Goal: Information Seeking & Learning: Learn about a topic

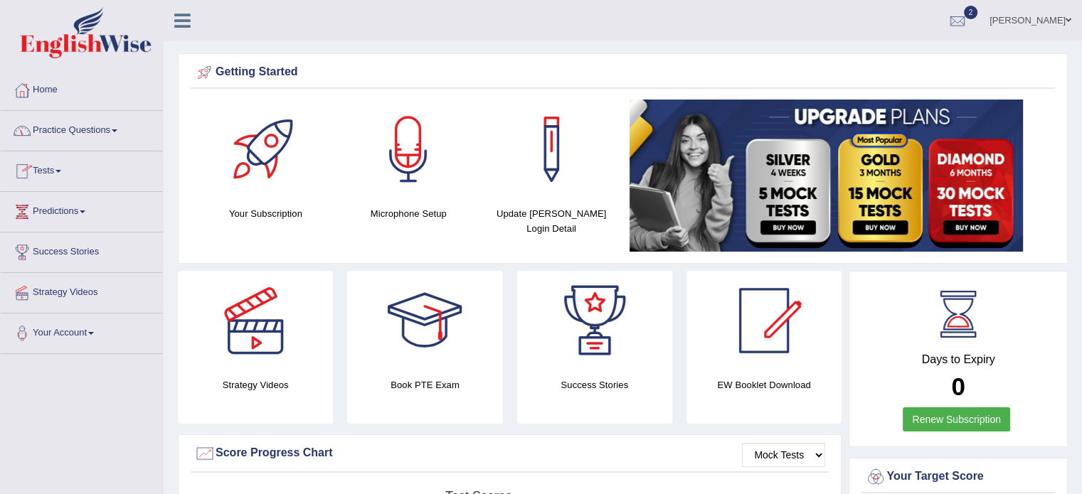
click at [117, 132] on span at bounding box center [115, 130] width 6 height 3
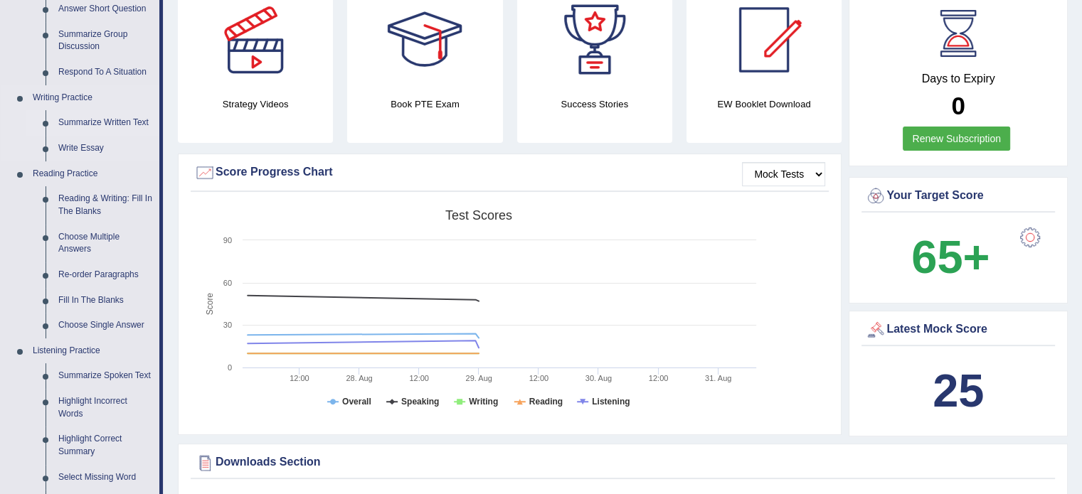
scroll to position [284, 0]
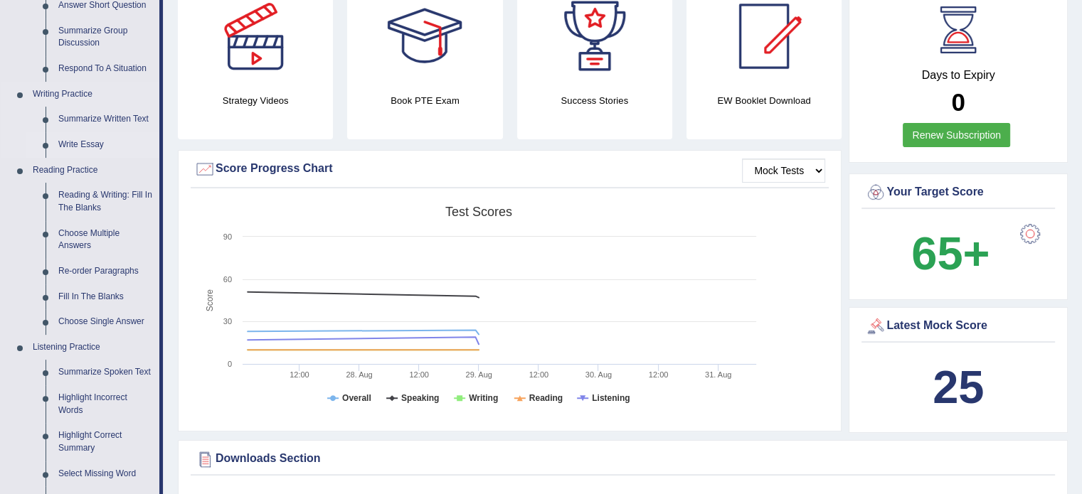
click at [82, 143] on link "Write Essay" at bounding box center [105, 145] width 107 height 26
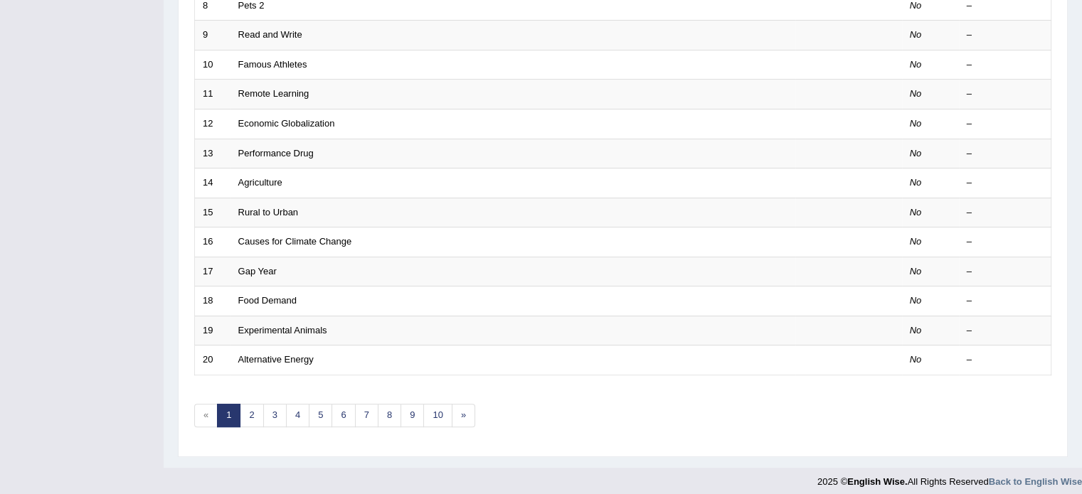
scroll to position [443, 0]
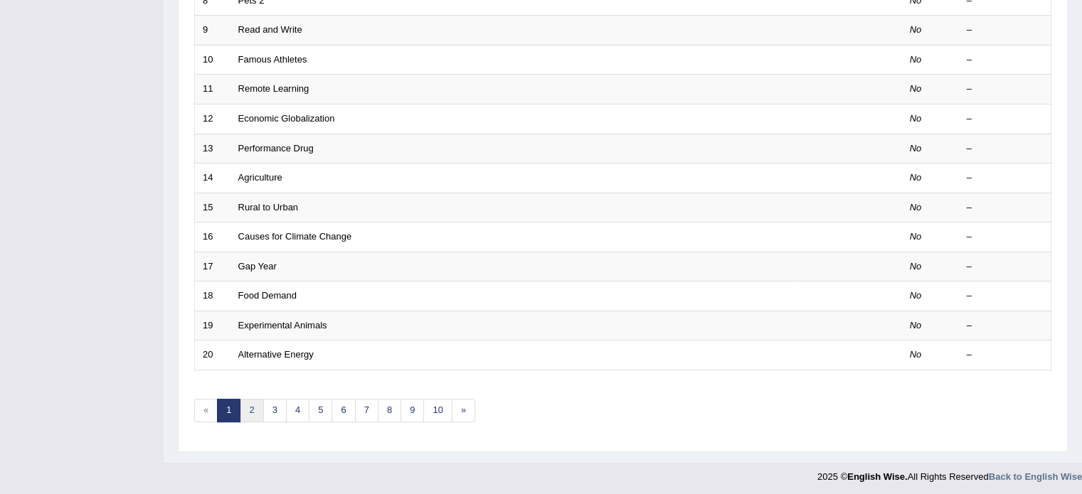
click at [251, 409] on link "2" at bounding box center [251, 410] width 23 height 23
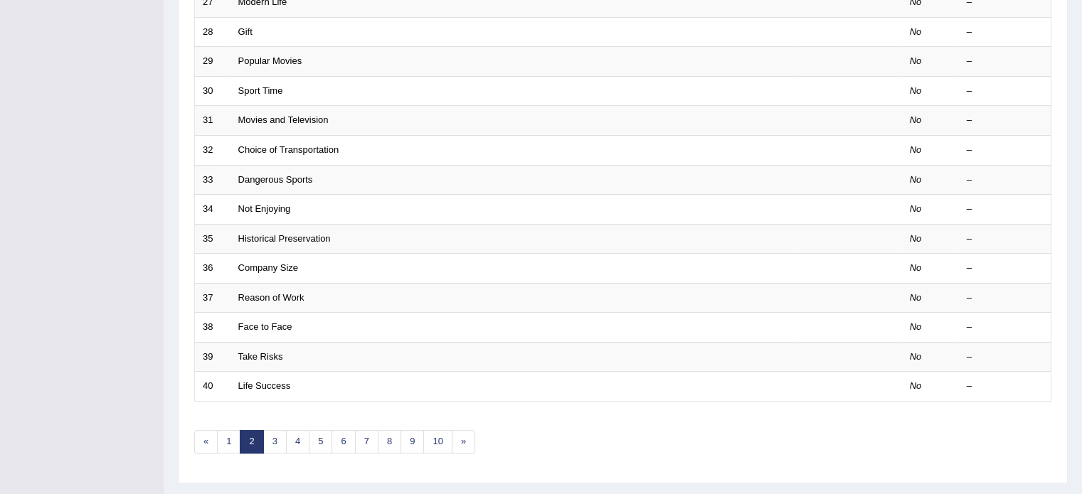
scroll to position [443, 0]
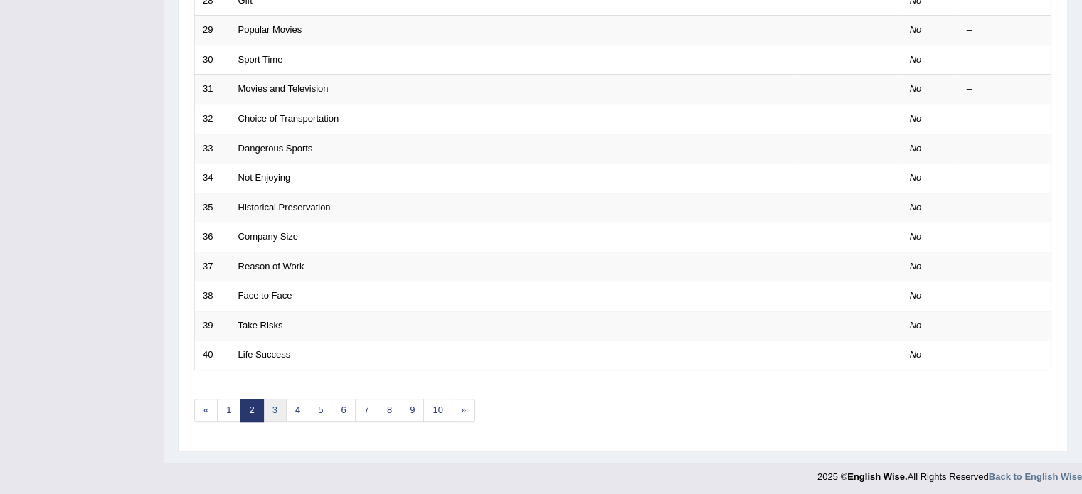
click at [279, 409] on link "3" at bounding box center [274, 410] width 23 height 23
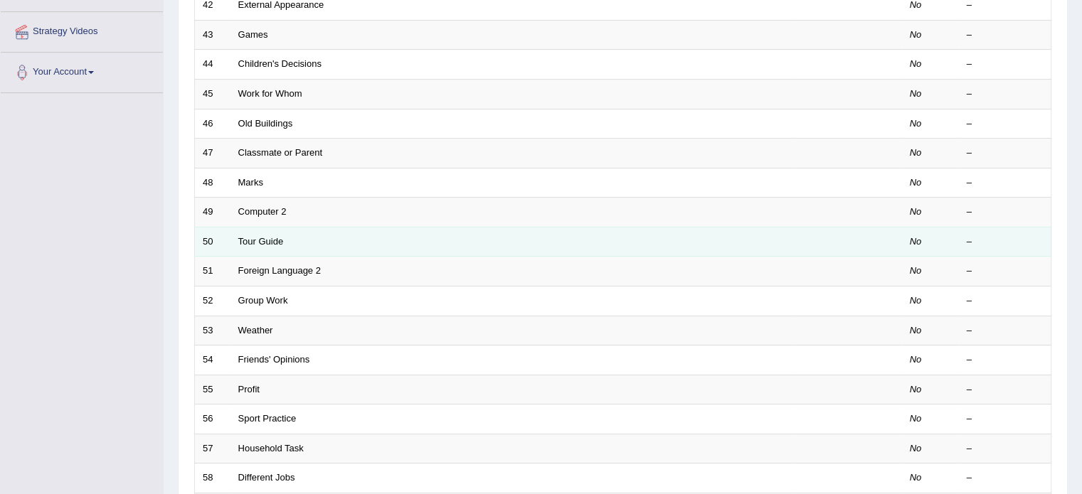
scroll to position [443, 0]
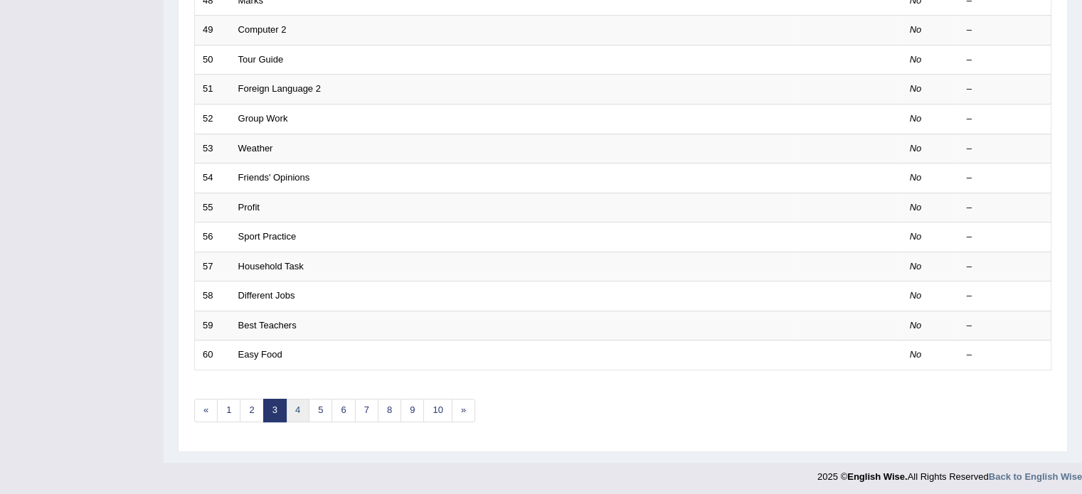
click at [299, 405] on link "4" at bounding box center [297, 410] width 23 height 23
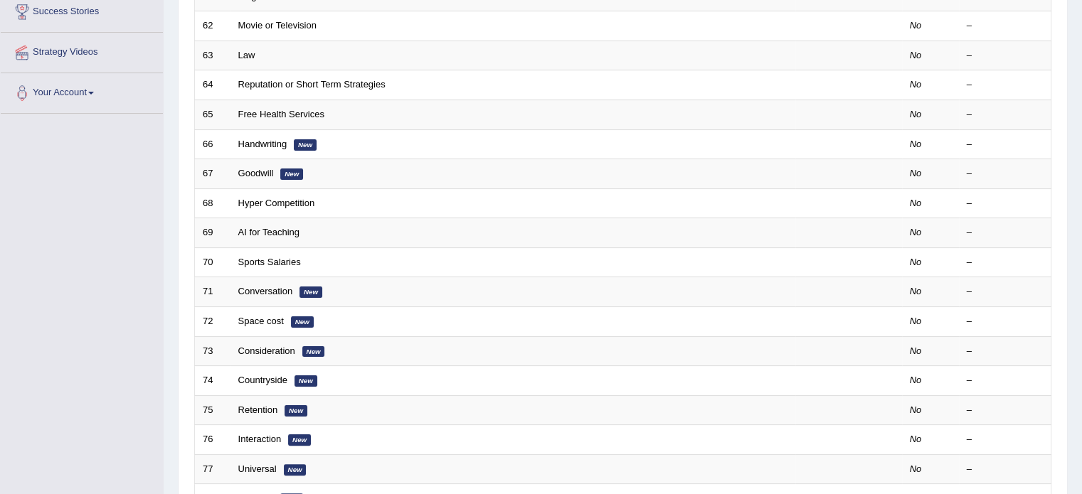
scroll to position [233, 0]
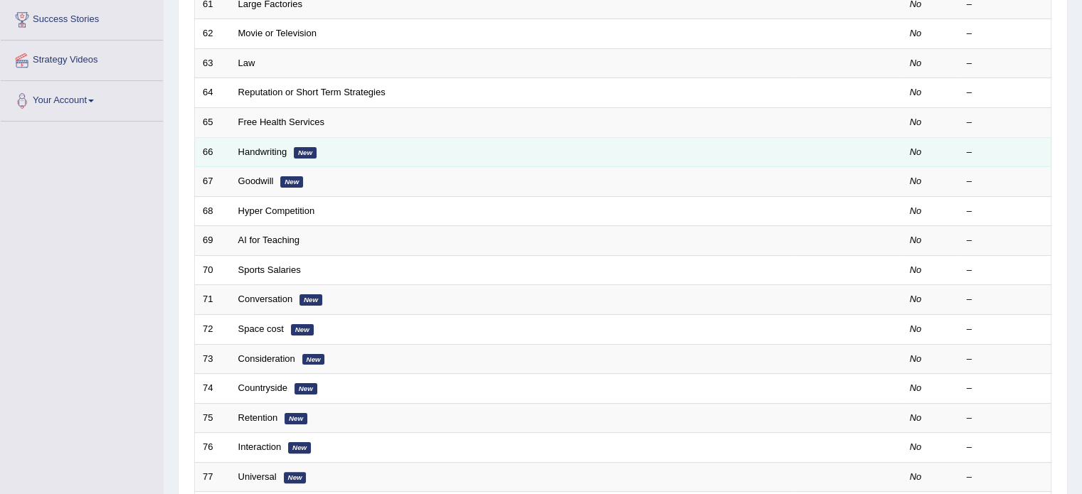
click at [356, 156] on td "Handwriting New" at bounding box center [512, 152] width 565 height 30
click at [262, 153] on link "Handwriting" at bounding box center [262, 152] width 49 height 11
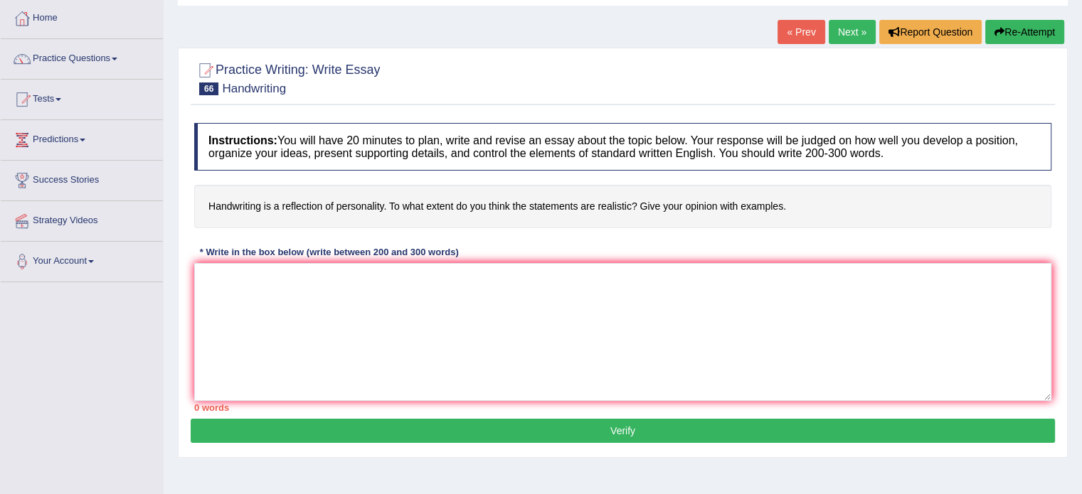
scroll to position [80, 0]
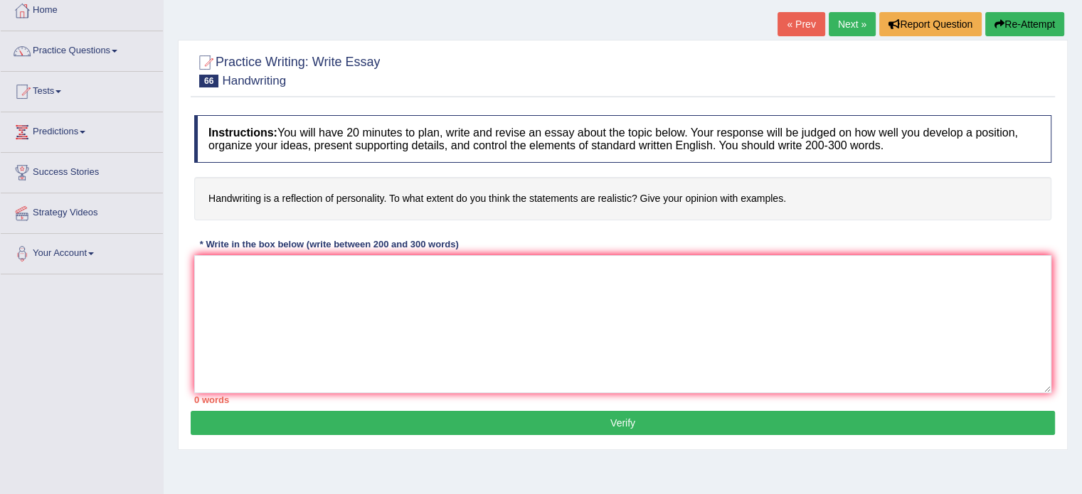
click at [845, 22] on link "Next »" at bounding box center [852, 24] width 47 height 24
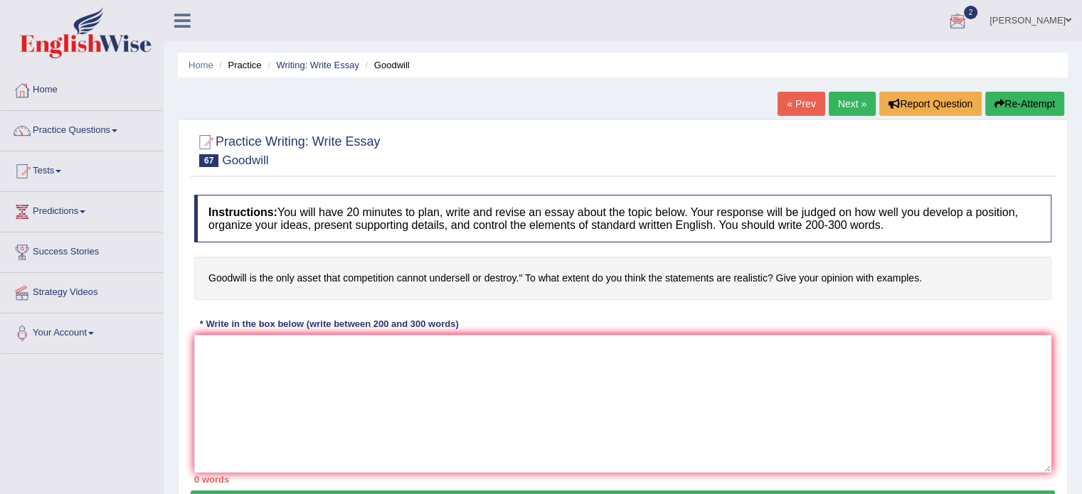
click at [838, 100] on link "Next »" at bounding box center [852, 104] width 47 height 24
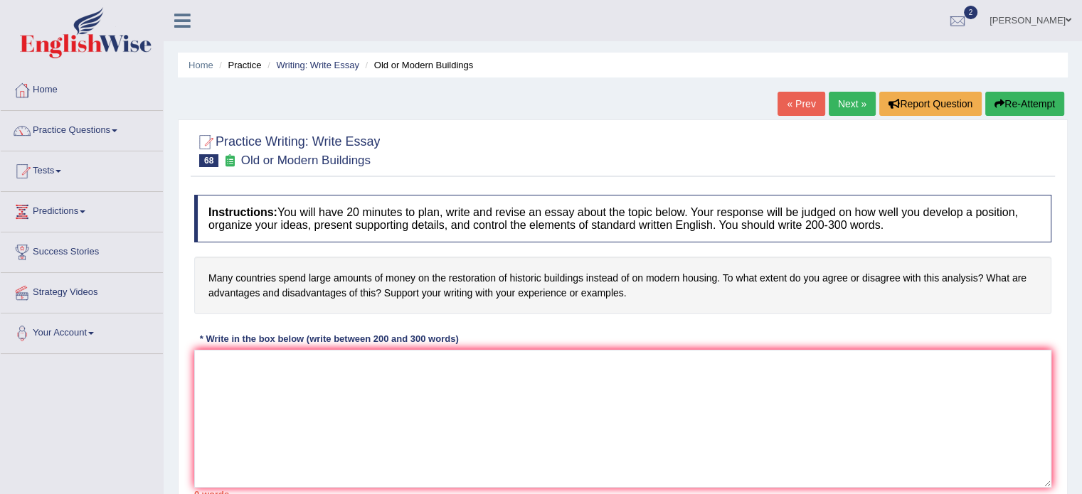
click at [838, 100] on link "Next »" at bounding box center [852, 104] width 47 height 24
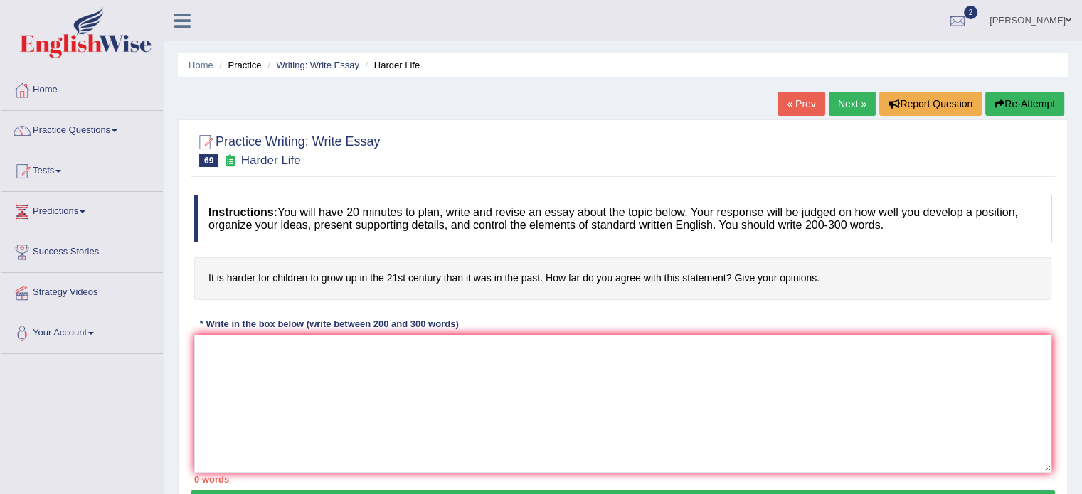
click at [853, 105] on link "Next »" at bounding box center [852, 104] width 47 height 24
click at [847, 101] on link "Next »" at bounding box center [852, 104] width 47 height 24
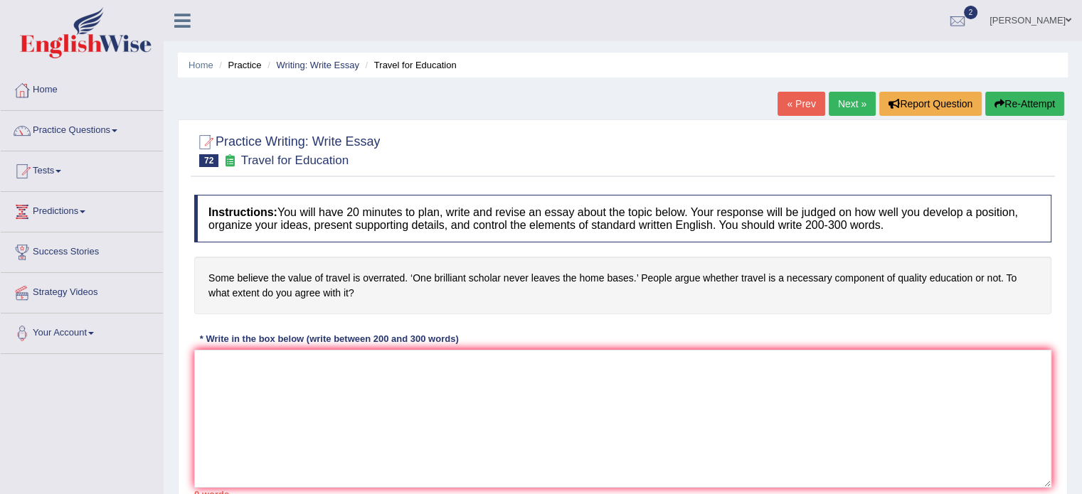
click at [847, 101] on link "Next »" at bounding box center [852, 104] width 47 height 24
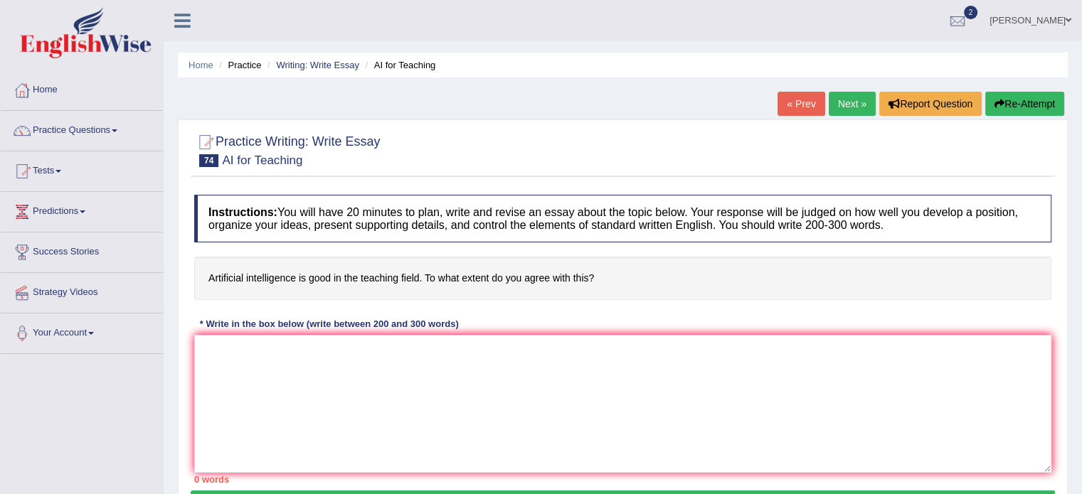
click at [847, 101] on link "Next »" at bounding box center [852, 104] width 47 height 24
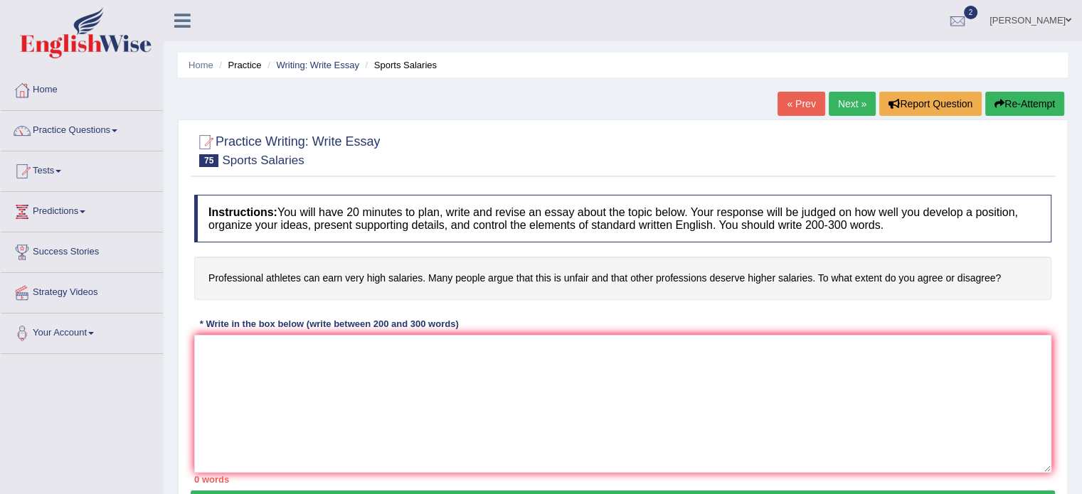
click at [847, 101] on link "Next »" at bounding box center [852, 104] width 47 height 24
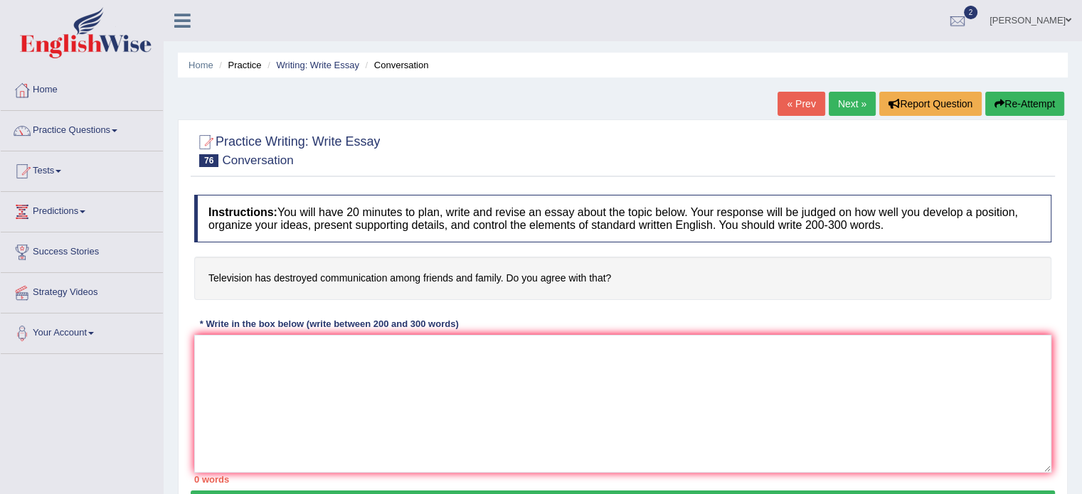
click at [845, 105] on link "Next »" at bounding box center [852, 104] width 47 height 24
click at [111, 131] on link "Practice Questions" at bounding box center [82, 129] width 162 height 36
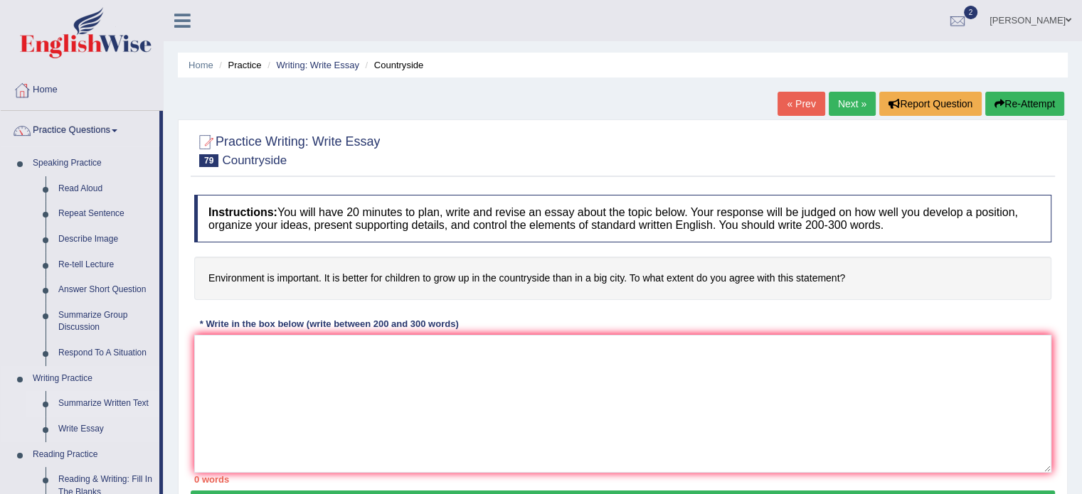
click at [84, 406] on link "Summarize Written Text" at bounding box center [105, 404] width 107 height 26
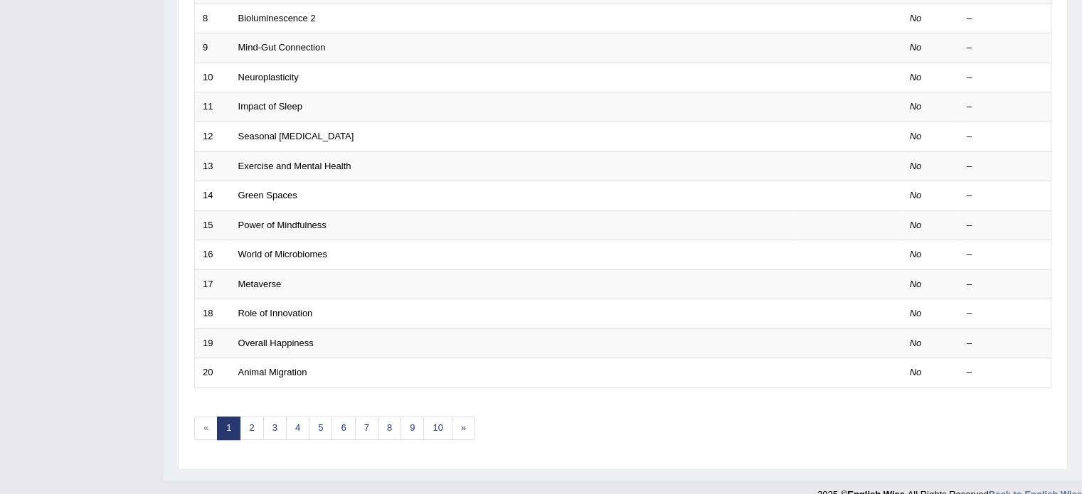
scroll to position [443, 0]
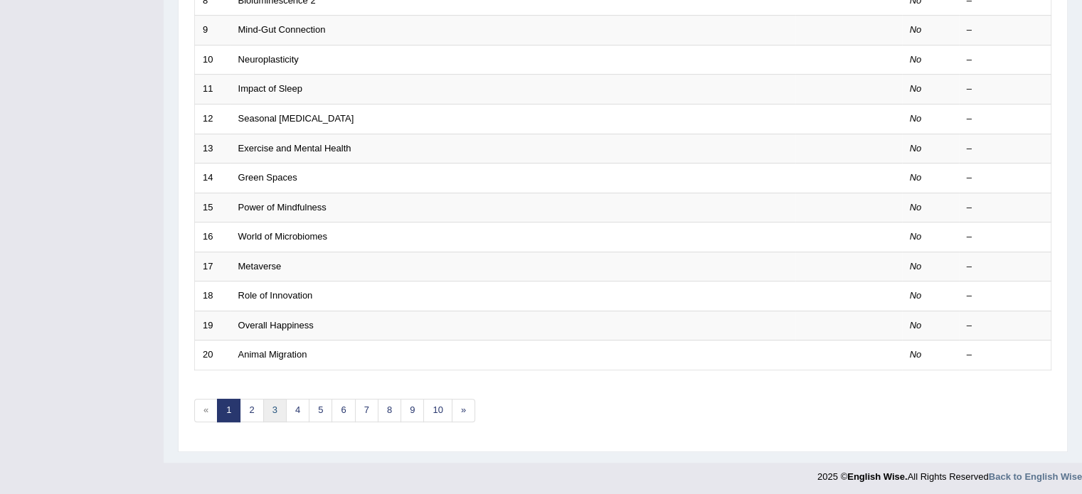
click at [277, 415] on link "3" at bounding box center [274, 410] width 23 height 23
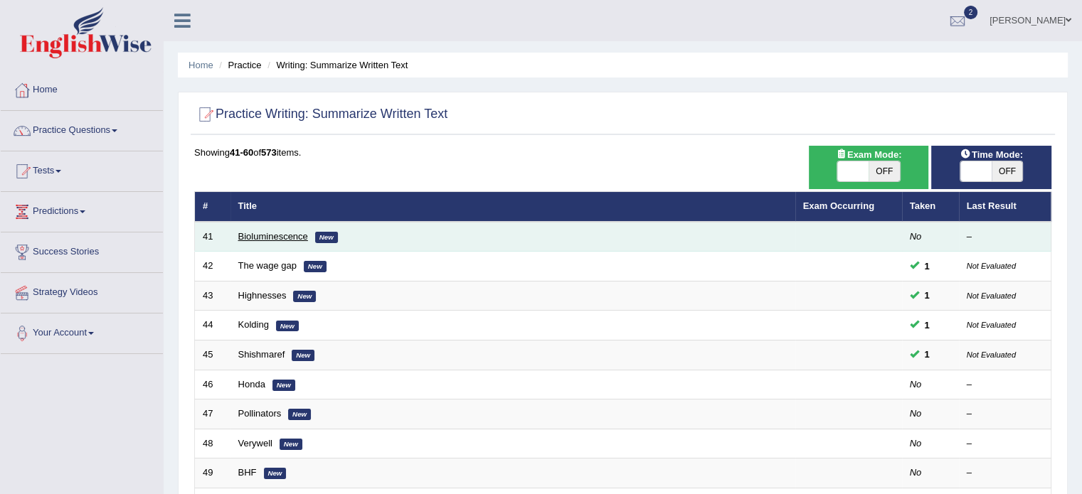
click at [275, 239] on link "Bioluminescence" at bounding box center [273, 236] width 70 height 11
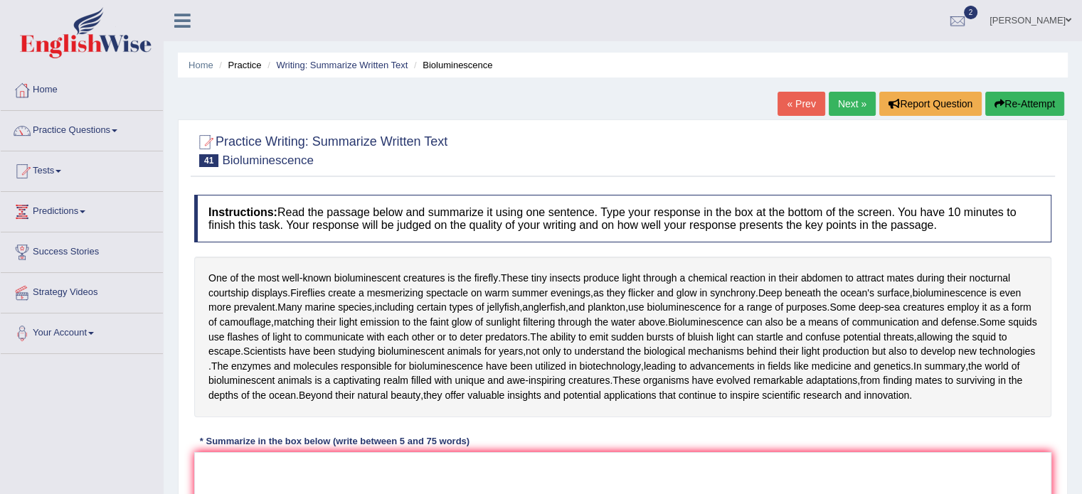
click at [848, 100] on link "Next »" at bounding box center [852, 104] width 47 height 24
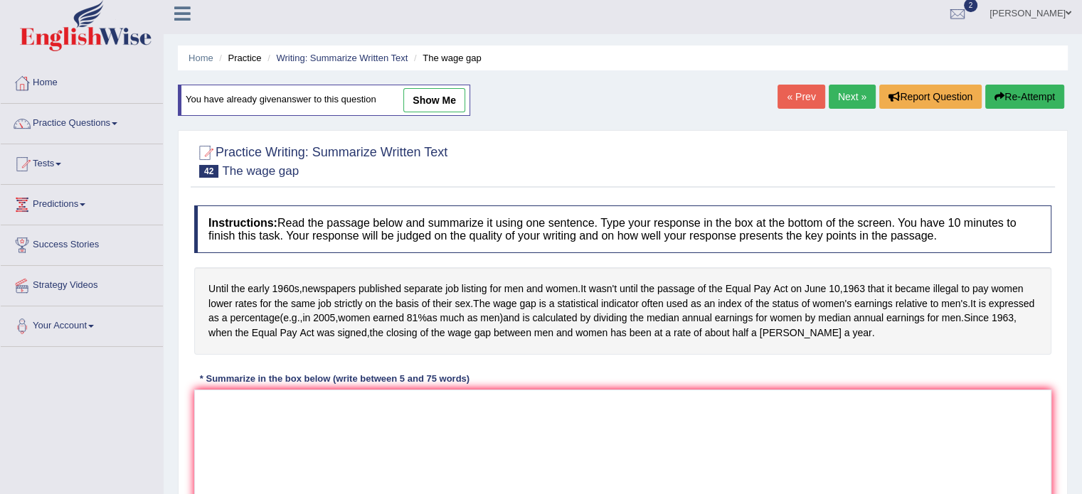
scroll to position [6, 0]
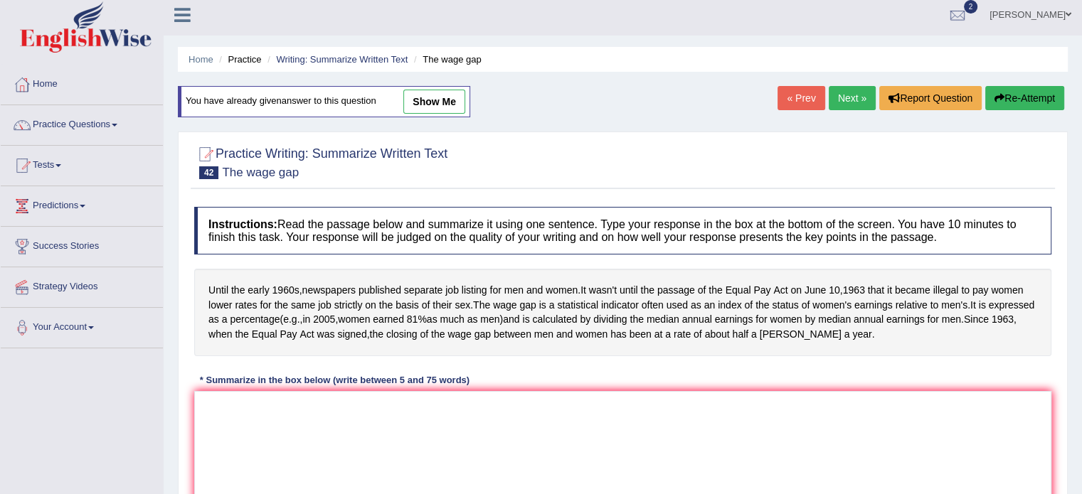
click at [849, 104] on link "Next »" at bounding box center [852, 98] width 47 height 24
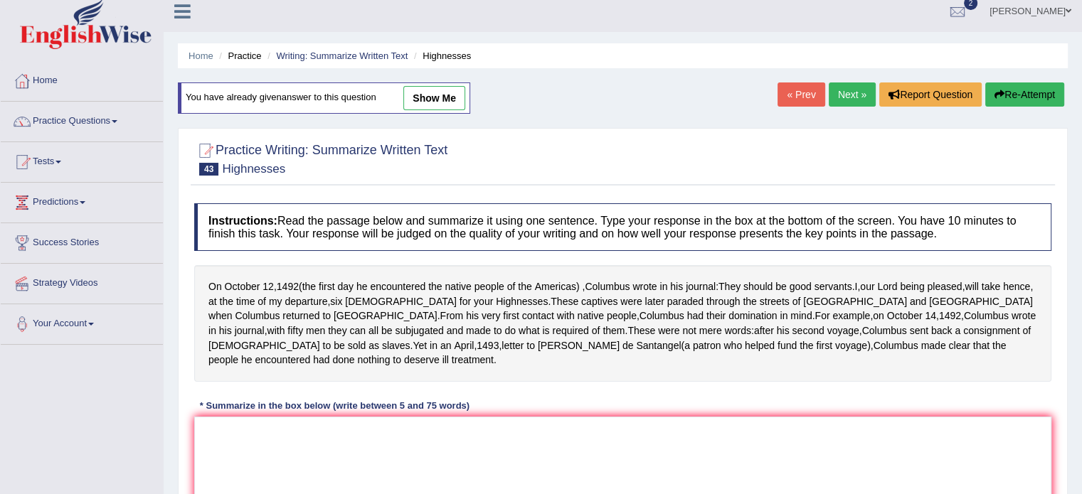
scroll to position [14, 0]
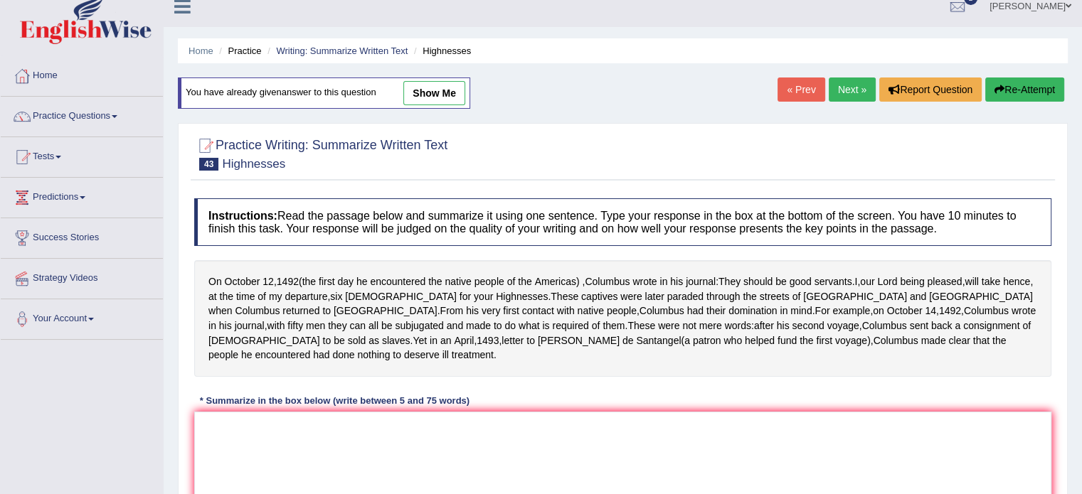
click at [843, 89] on link "Next »" at bounding box center [852, 90] width 47 height 24
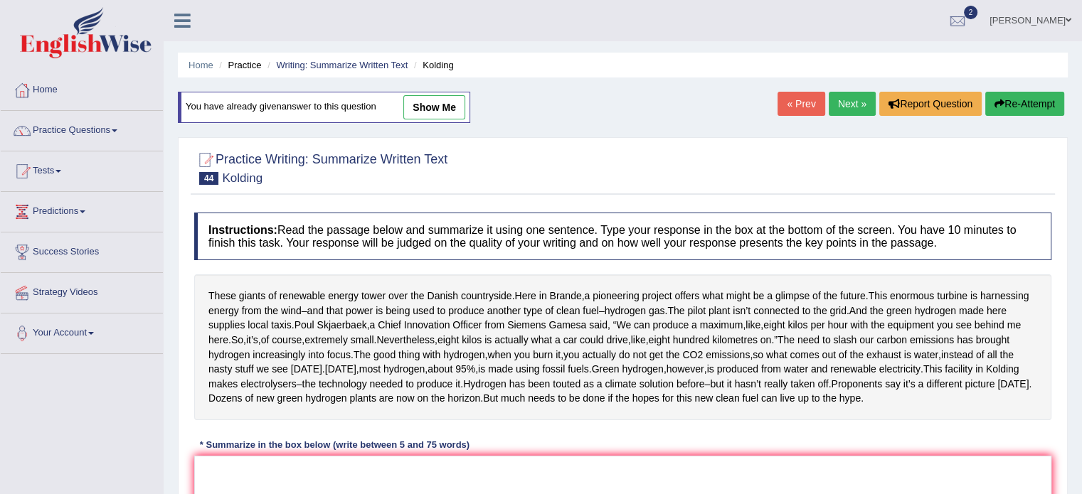
click at [841, 100] on link "Next »" at bounding box center [852, 104] width 47 height 24
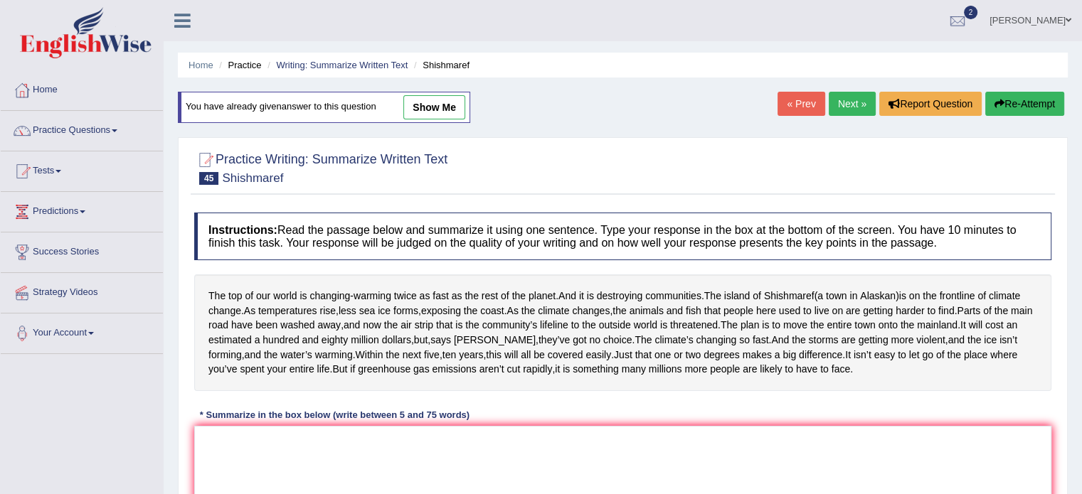
click at [853, 103] on link "Next »" at bounding box center [852, 104] width 47 height 24
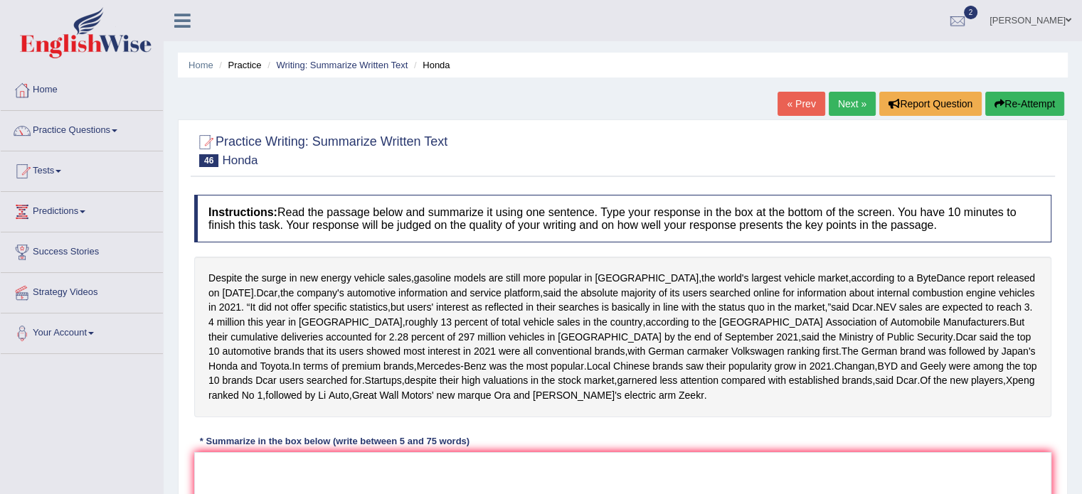
click at [848, 102] on link "Next »" at bounding box center [852, 104] width 47 height 24
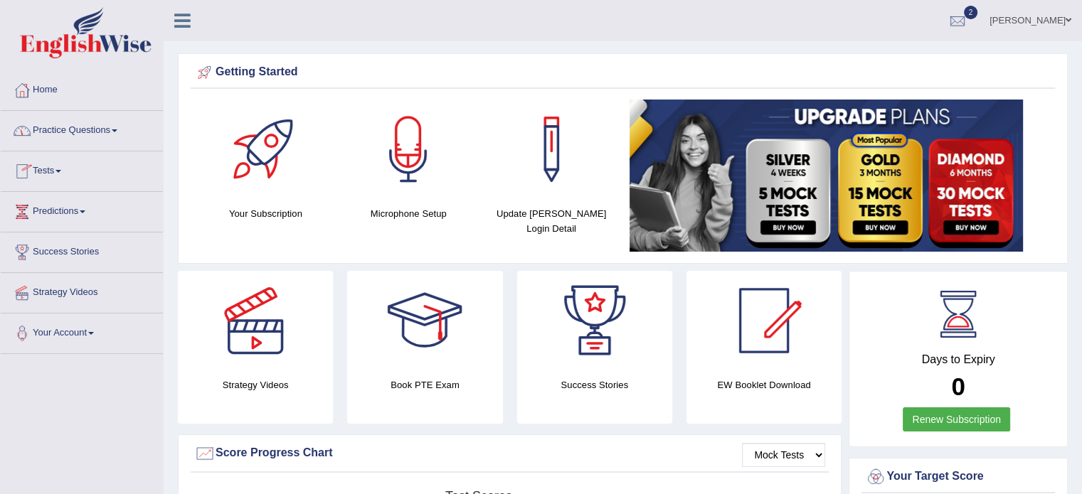
click at [124, 132] on link "Practice Questions" at bounding box center [82, 129] width 162 height 36
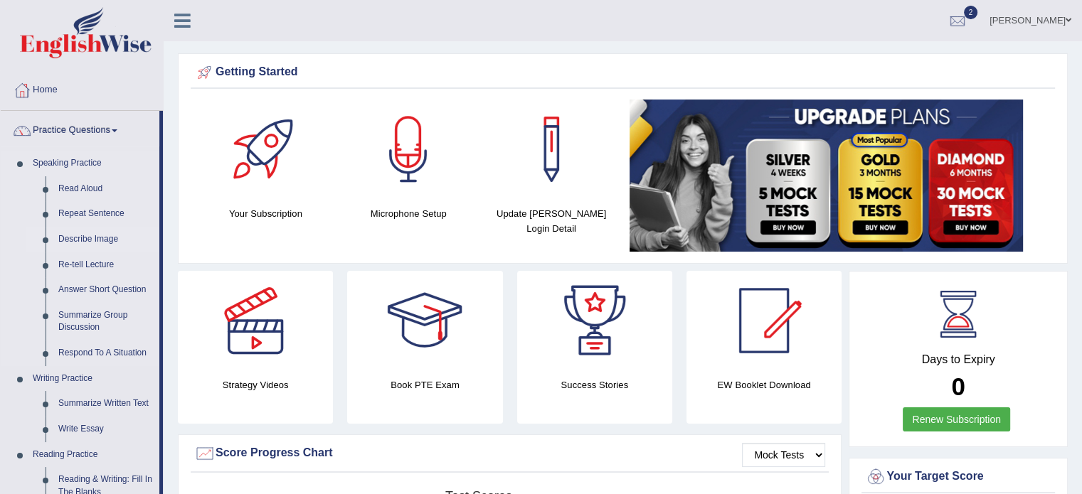
click at [97, 238] on link "Describe Image" at bounding box center [105, 240] width 107 height 26
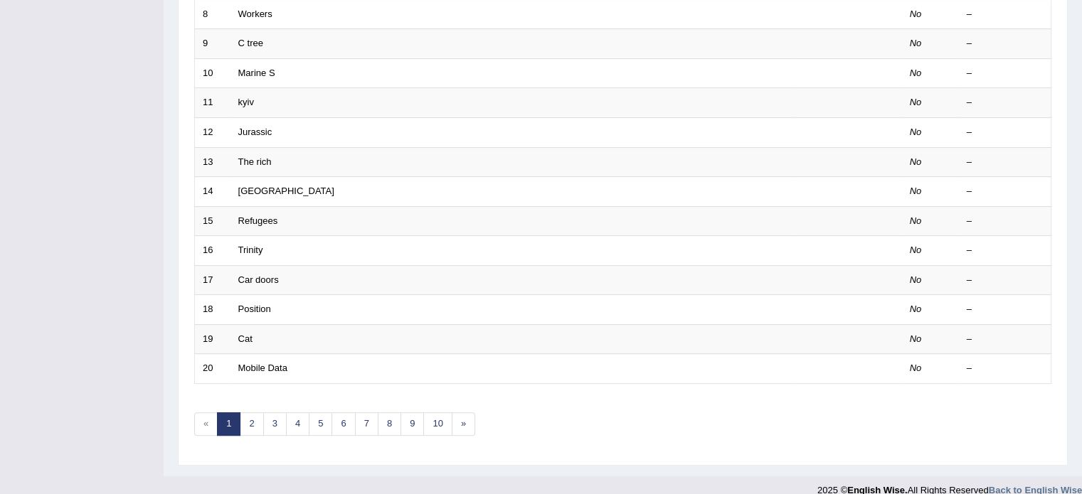
scroll to position [443, 0]
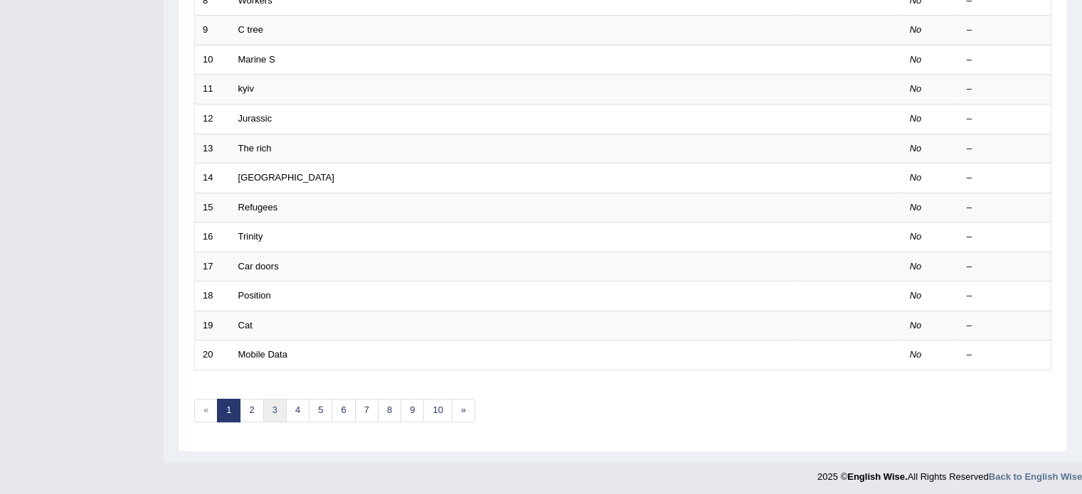
click at [283, 404] on link "3" at bounding box center [274, 410] width 23 height 23
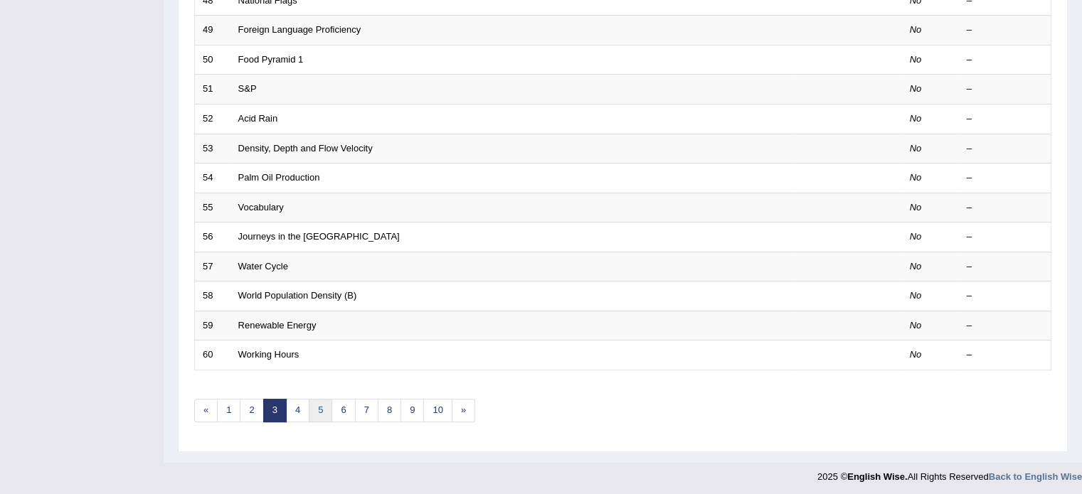
scroll to position [443, 0]
click at [319, 411] on link "5" at bounding box center [320, 410] width 23 height 23
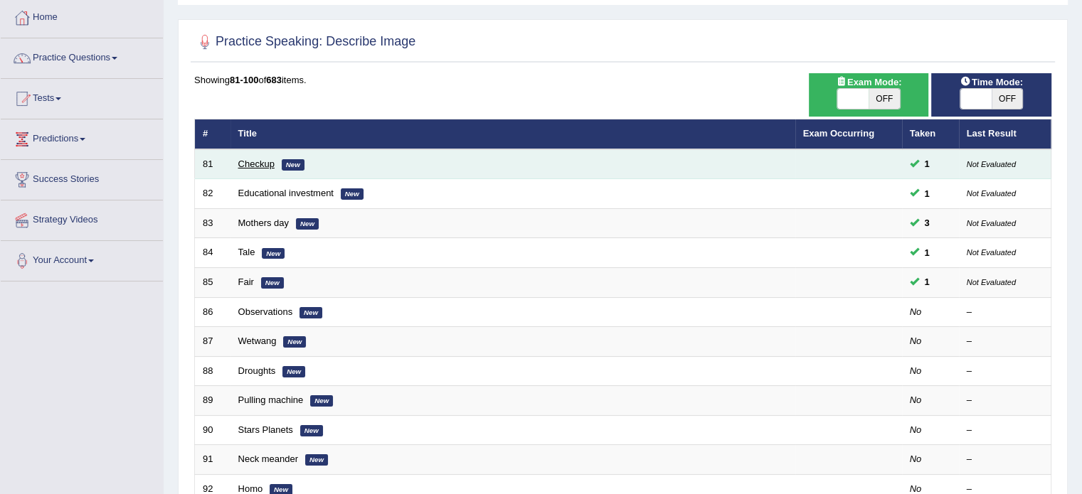
click at [253, 165] on link "Checkup" at bounding box center [256, 164] width 36 height 11
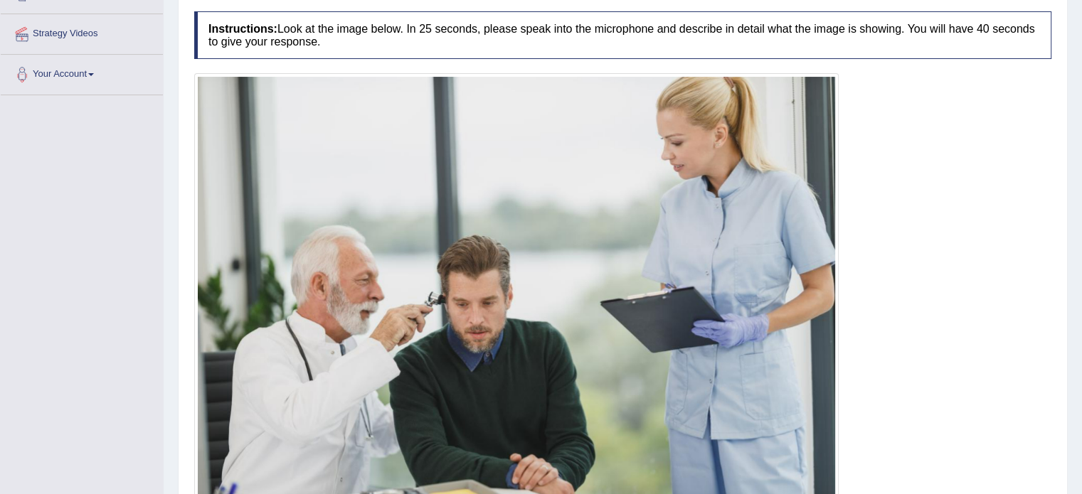
scroll to position [95, 0]
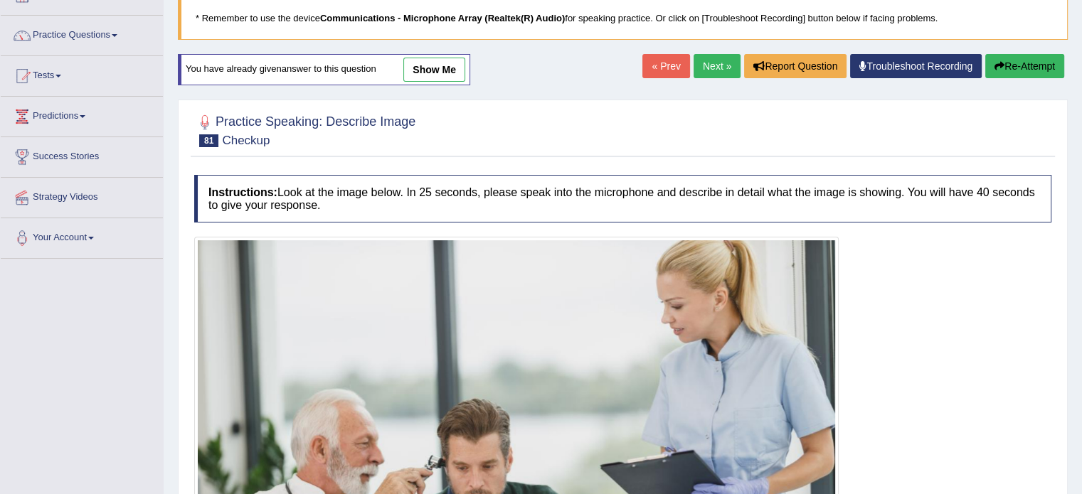
click at [714, 40] on blockquote "* Remember to use the device Communications - Microphone Array (Realtek(R) Audi…" at bounding box center [623, 17] width 890 height 43
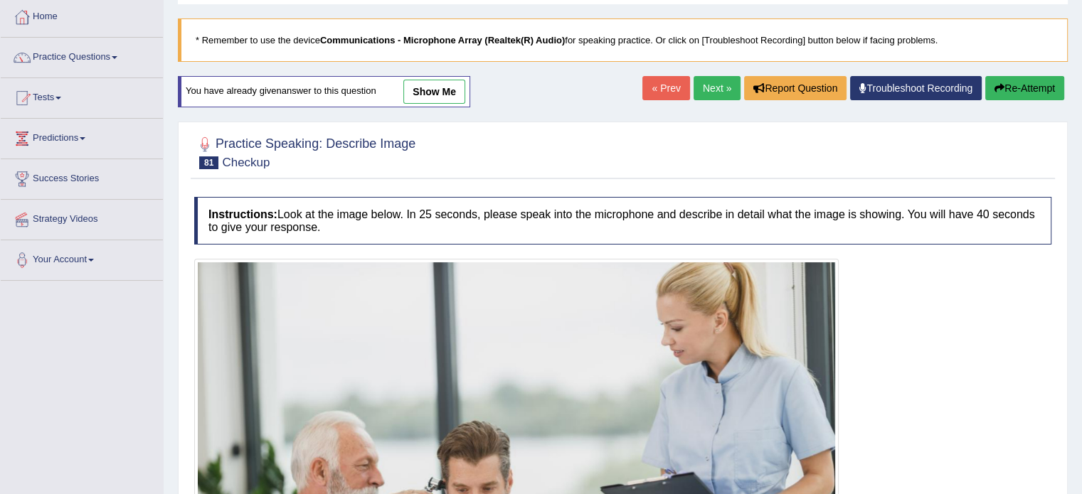
click at [711, 82] on link "Next »" at bounding box center [716, 88] width 47 height 24
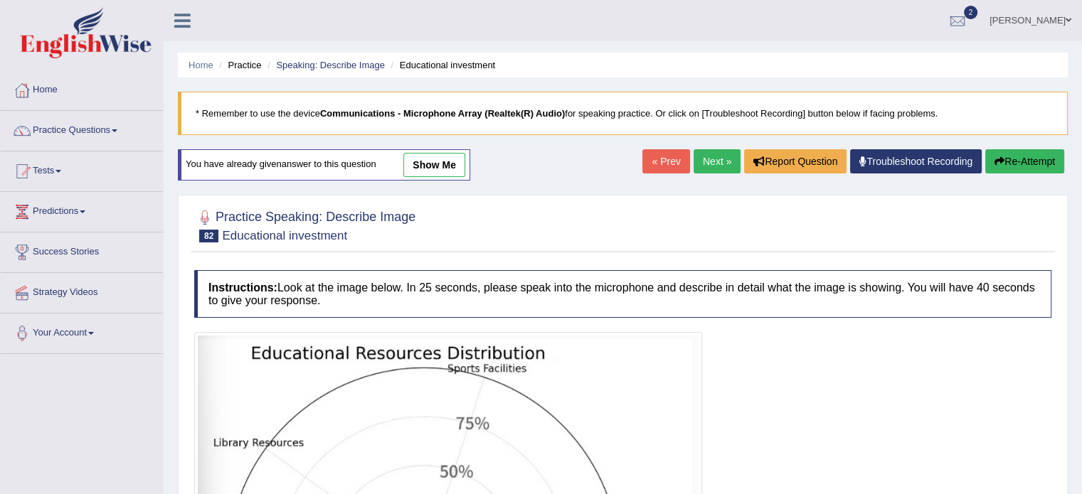
click at [714, 156] on link "Next »" at bounding box center [716, 161] width 47 height 24
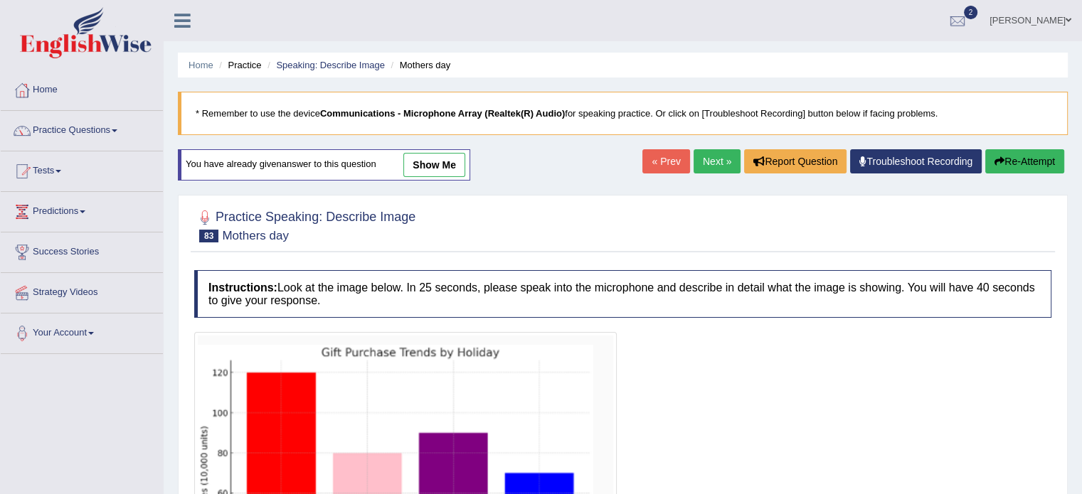
click at [714, 159] on link "Next »" at bounding box center [716, 161] width 47 height 24
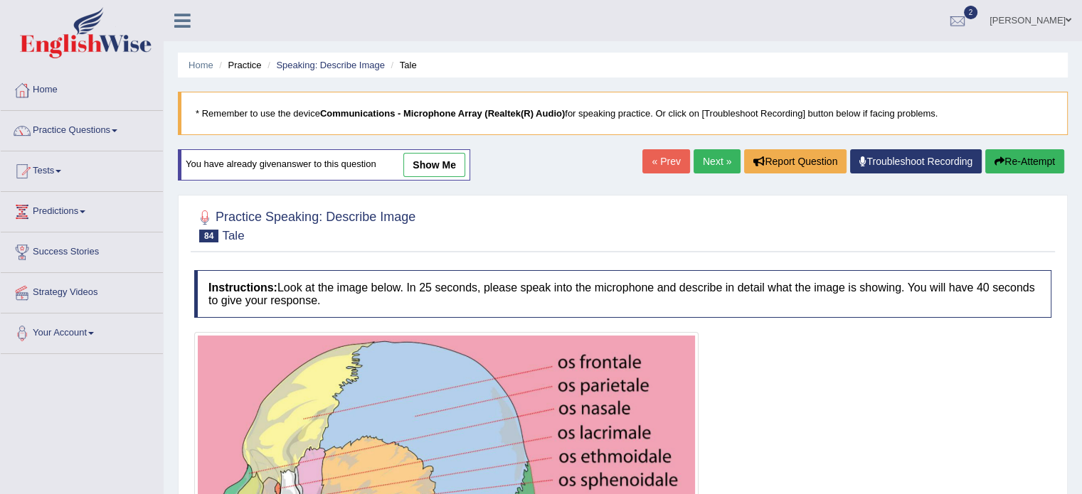
click at [720, 165] on link "Next »" at bounding box center [716, 161] width 47 height 24
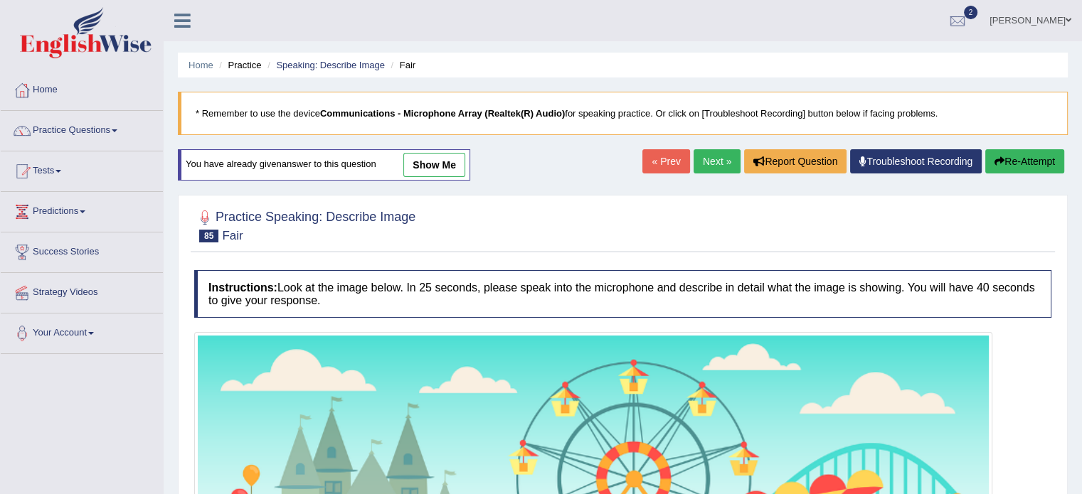
click at [711, 154] on link "Next »" at bounding box center [716, 161] width 47 height 24
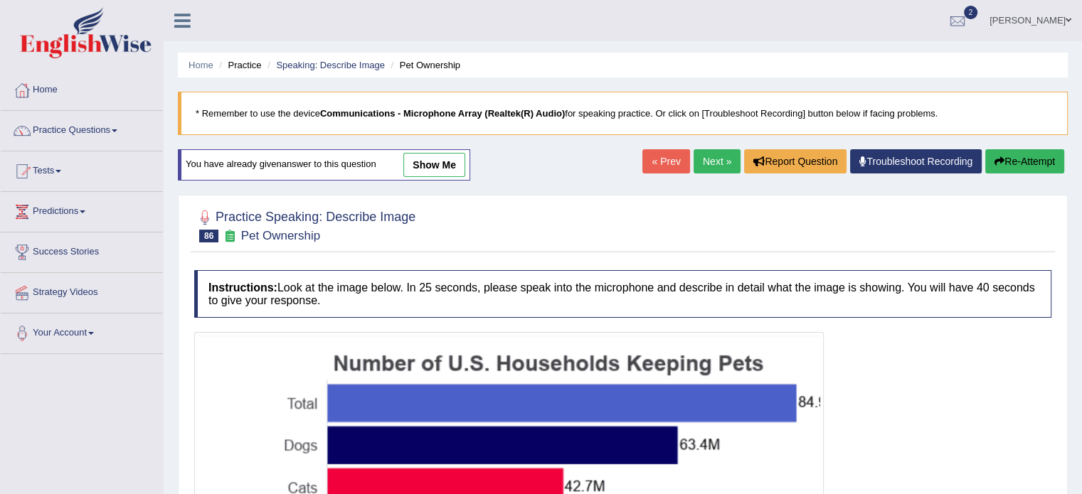
click at [708, 166] on link "Next »" at bounding box center [716, 161] width 47 height 24
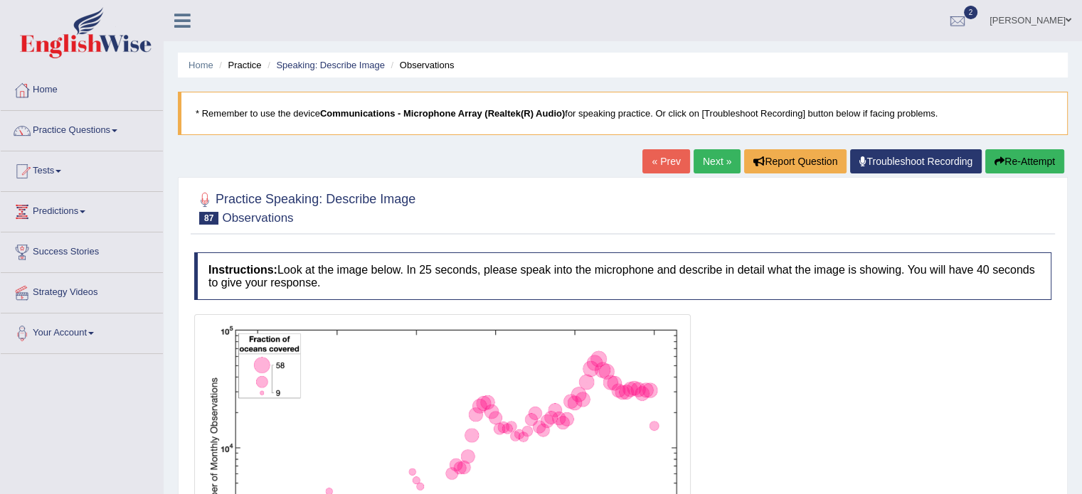
click at [707, 161] on link "Next »" at bounding box center [716, 161] width 47 height 24
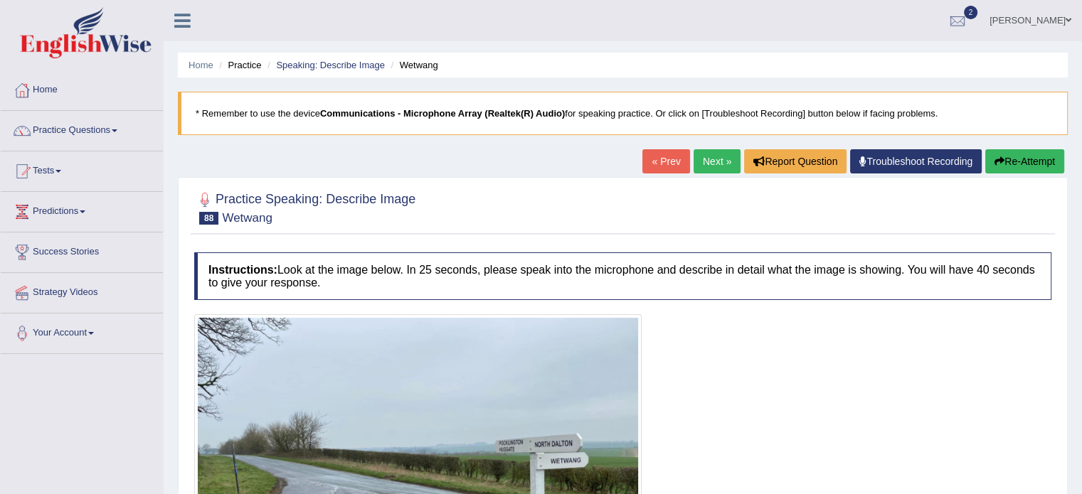
click at [714, 154] on link "Next »" at bounding box center [716, 161] width 47 height 24
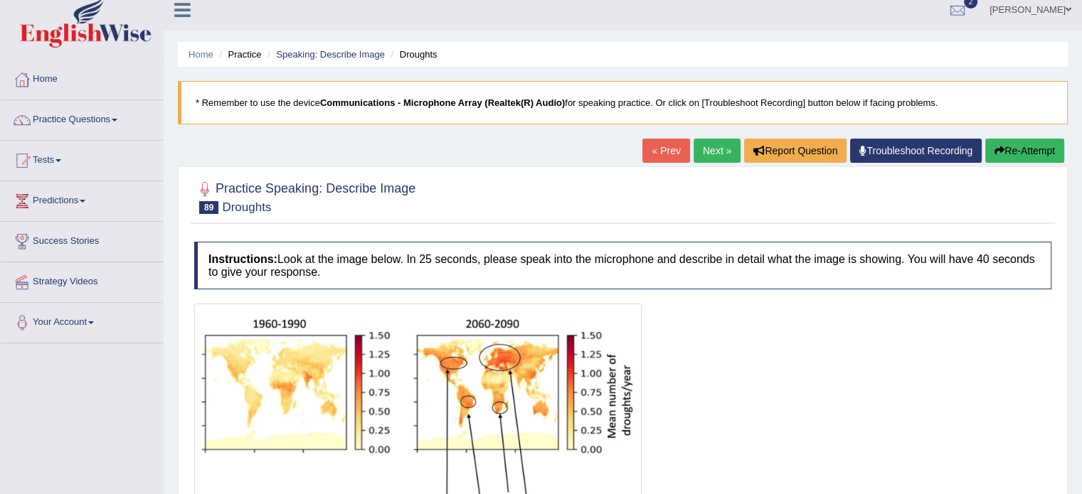
scroll to position [7, 0]
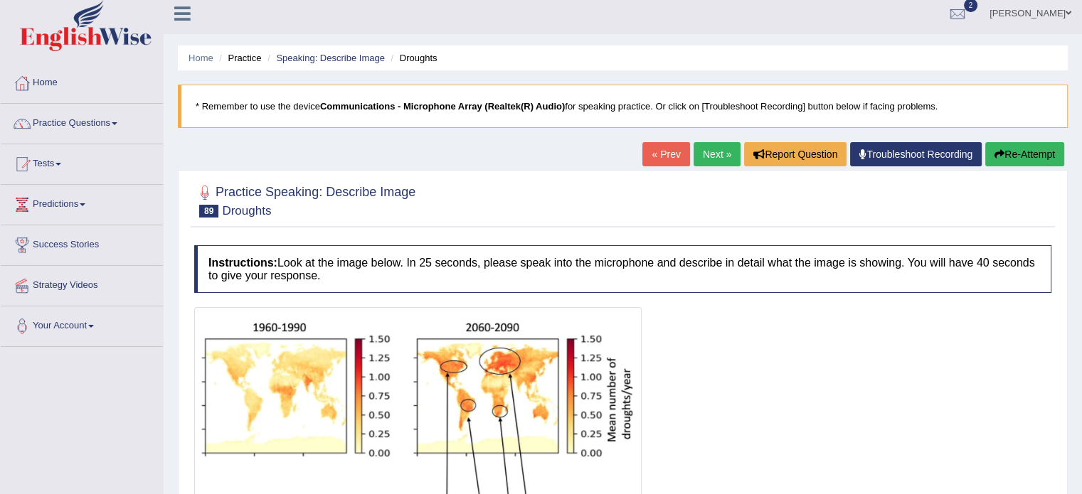
click at [703, 151] on link "Next »" at bounding box center [716, 154] width 47 height 24
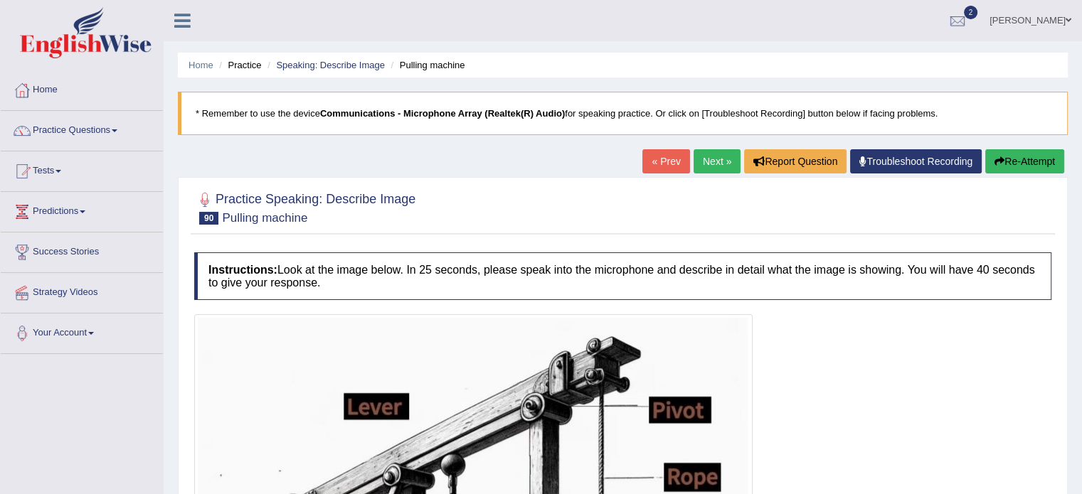
click at [712, 164] on link "Next »" at bounding box center [716, 161] width 47 height 24
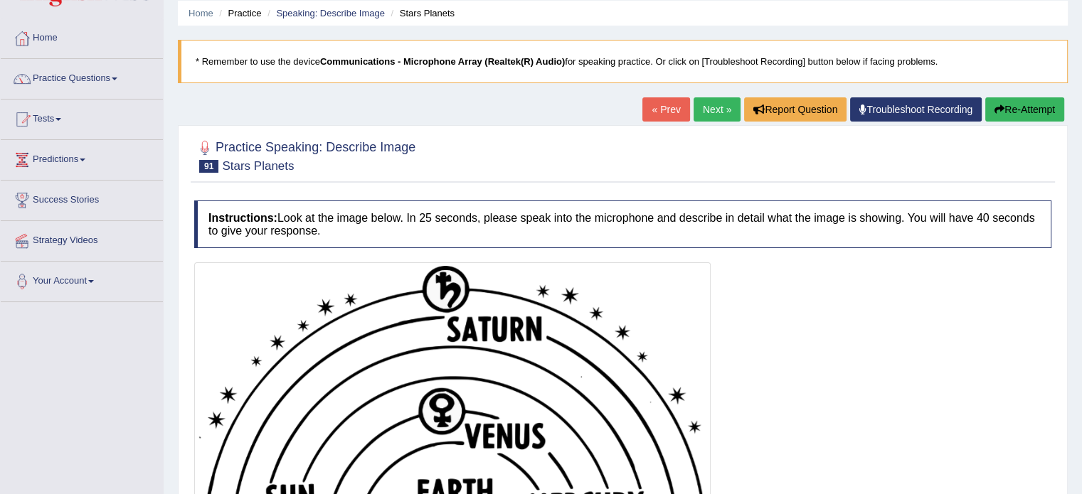
scroll to position [50, 0]
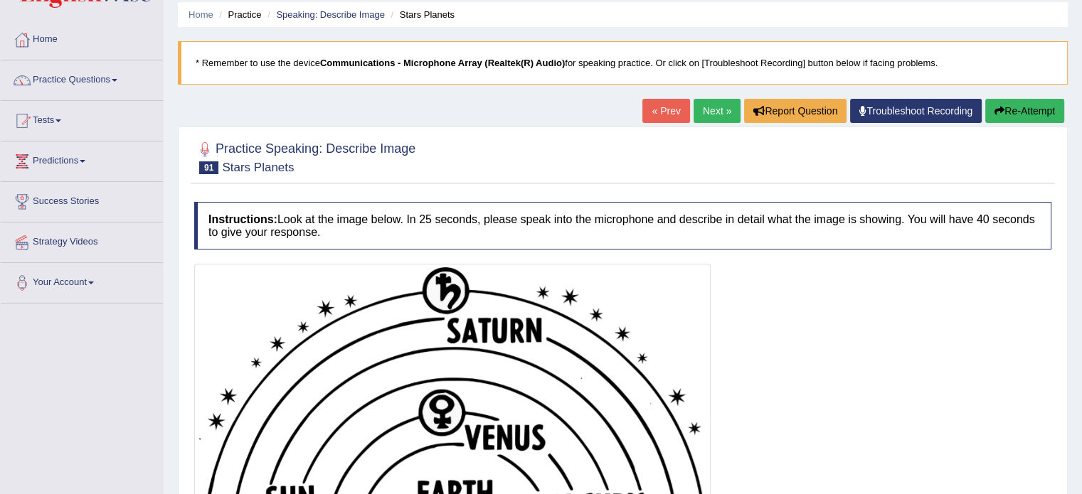
click at [714, 108] on link "Next »" at bounding box center [716, 111] width 47 height 24
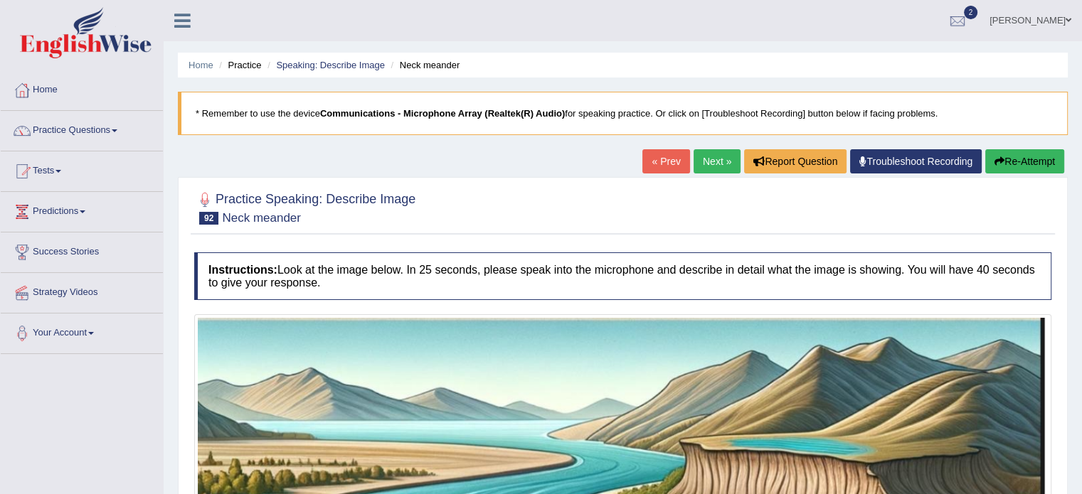
click at [709, 166] on link "Next »" at bounding box center [716, 161] width 47 height 24
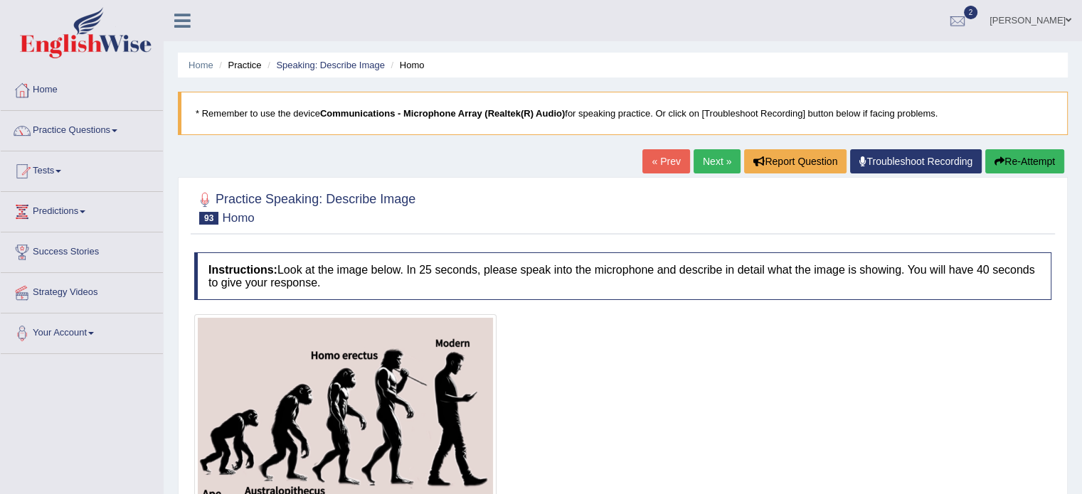
click at [701, 165] on link "Next »" at bounding box center [716, 161] width 47 height 24
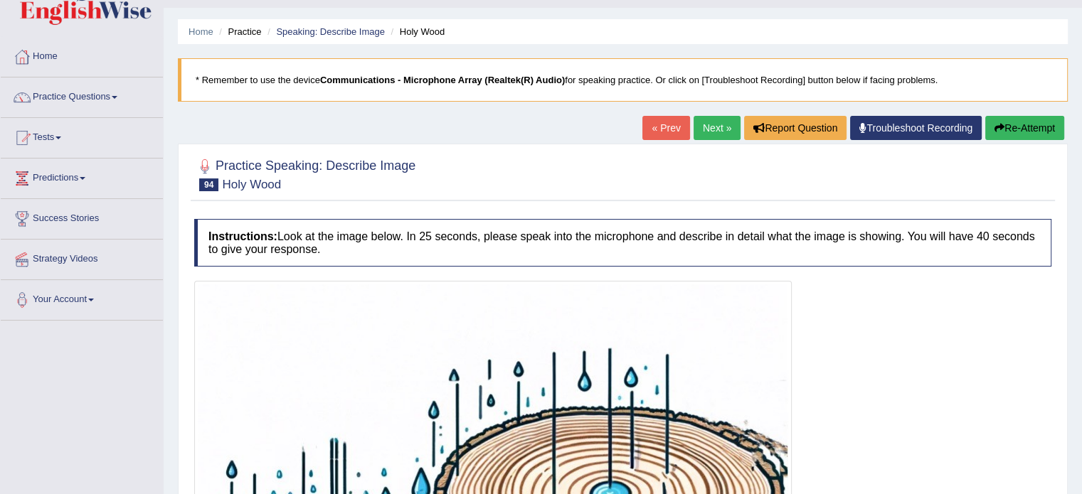
scroll to position [25, 0]
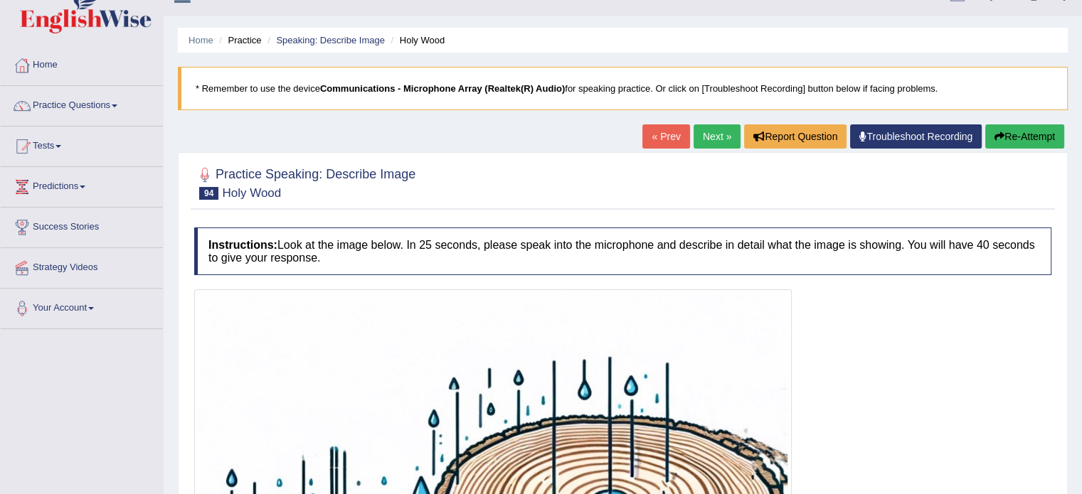
click at [708, 126] on link "Next »" at bounding box center [716, 136] width 47 height 24
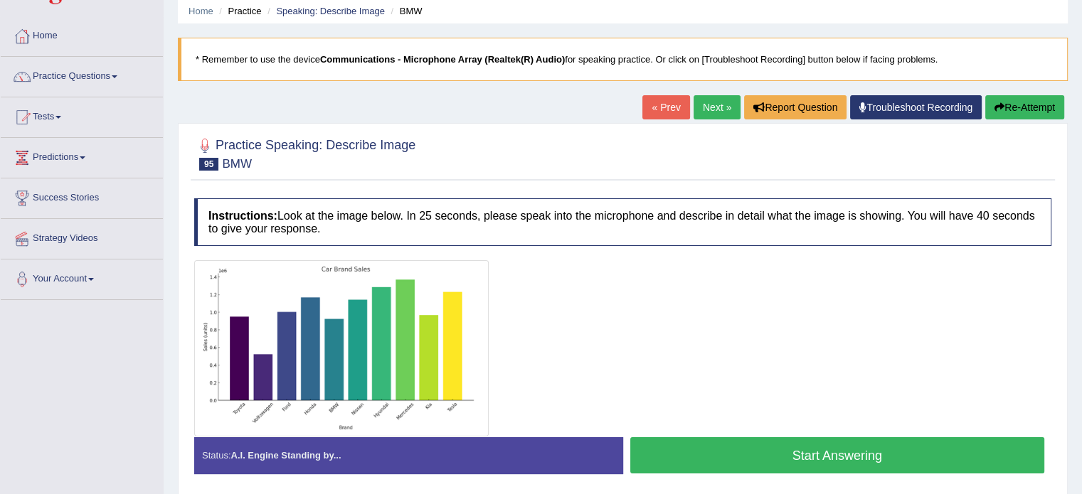
scroll to position [43, 0]
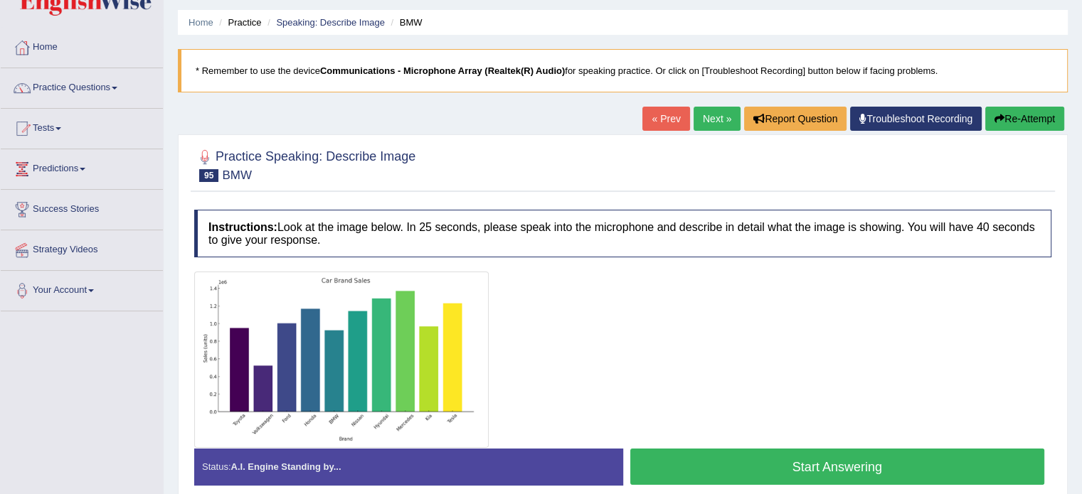
click at [701, 119] on link "Next »" at bounding box center [716, 119] width 47 height 24
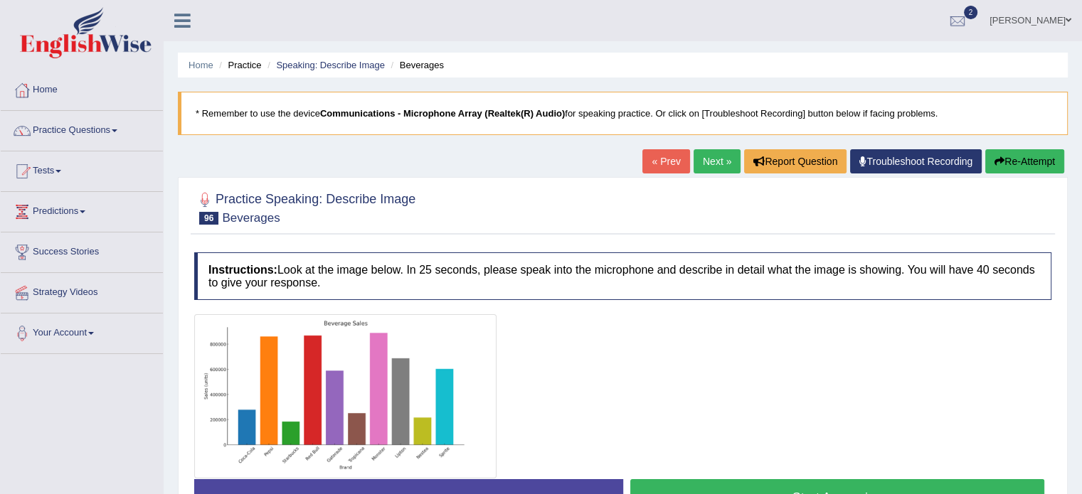
click at [699, 160] on link "Next »" at bounding box center [716, 161] width 47 height 24
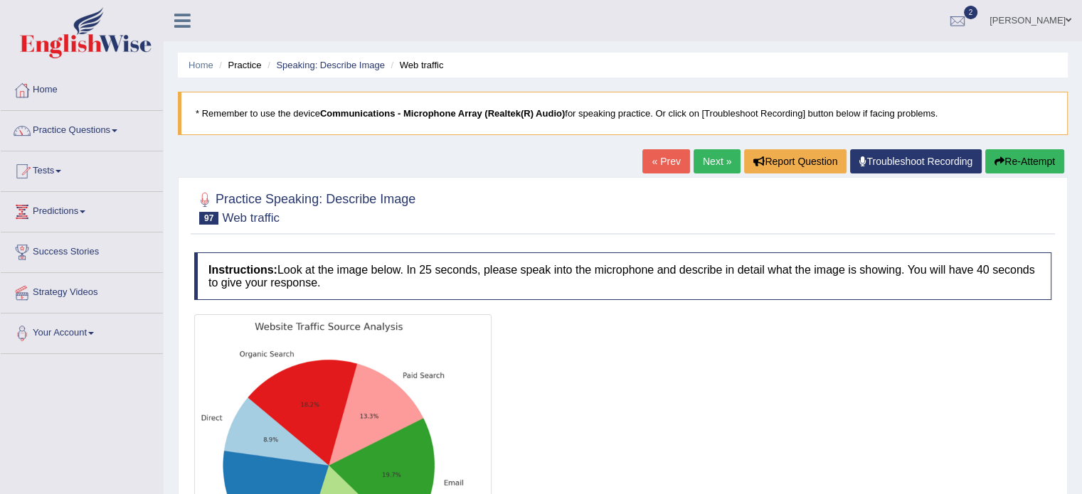
click at [711, 164] on link "Next »" at bounding box center [716, 161] width 47 height 24
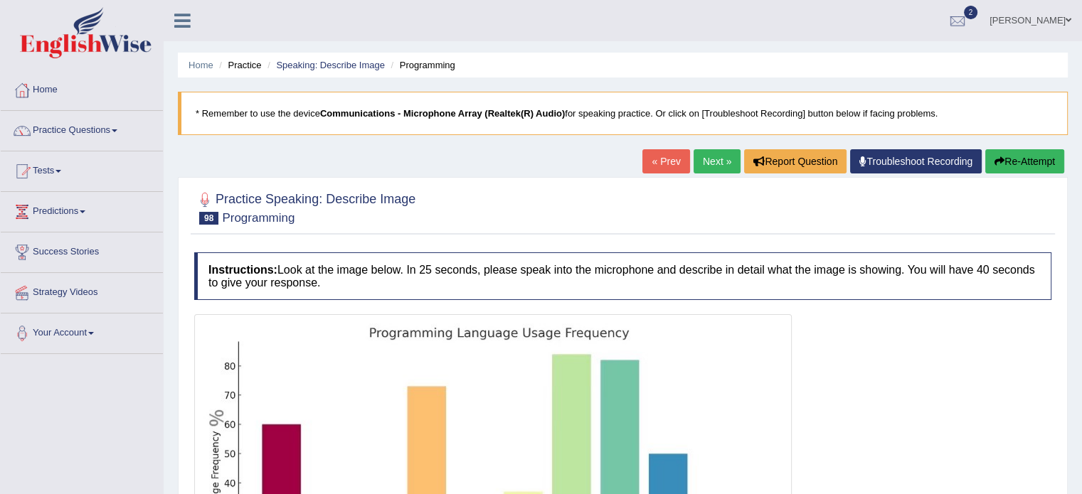
click at [700, 169] on link "Next »" at bounding box center [716, 161] width 47 height 24
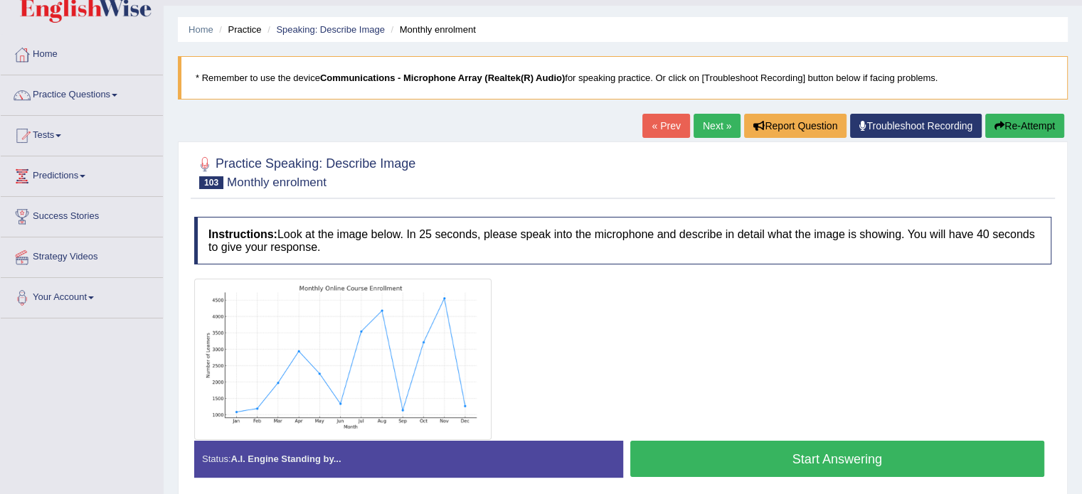
scroll to position [21, 0]
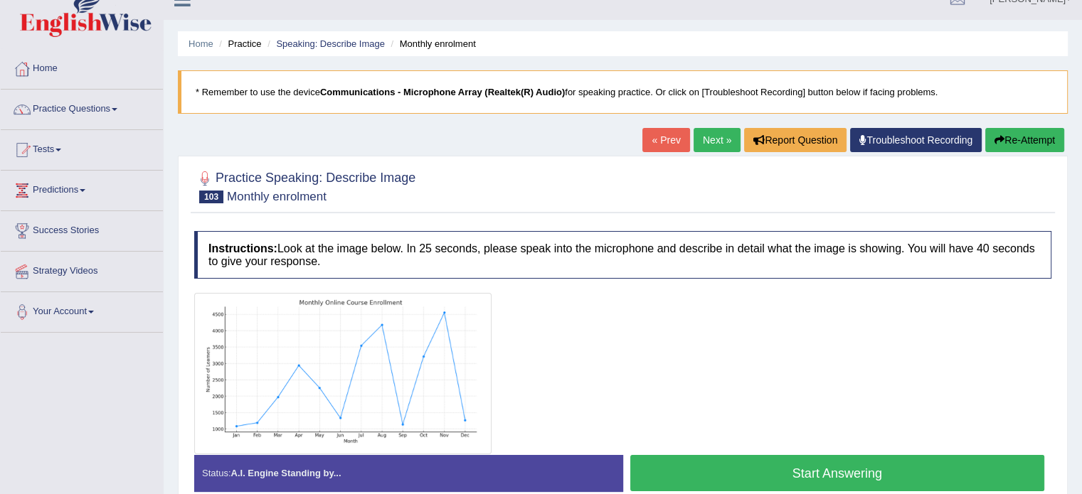
click at [717, 144] on link "Next »" at bounding box center [716, 140] width 47 height 24
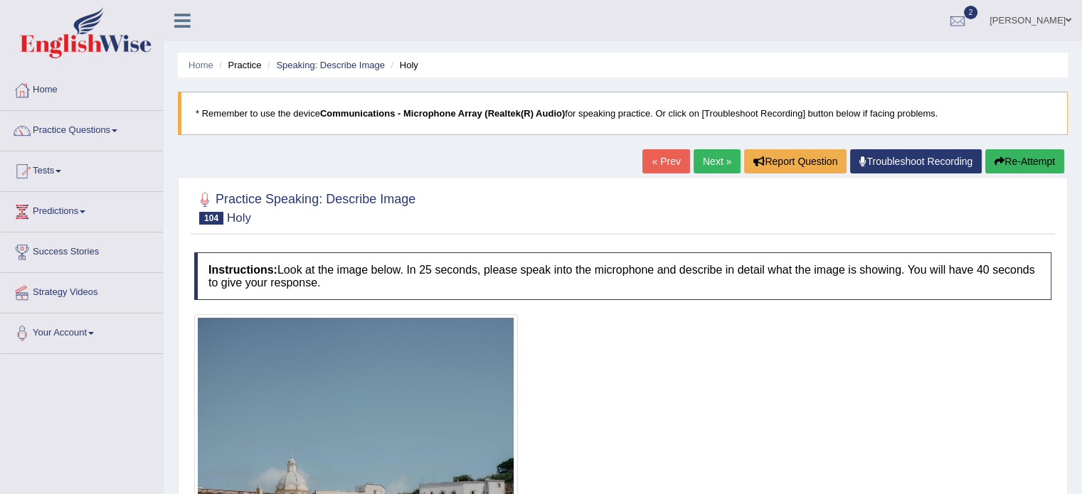
click at [712, 162] on link "Next »" at bounding box center [716, 161] width 47 height 24
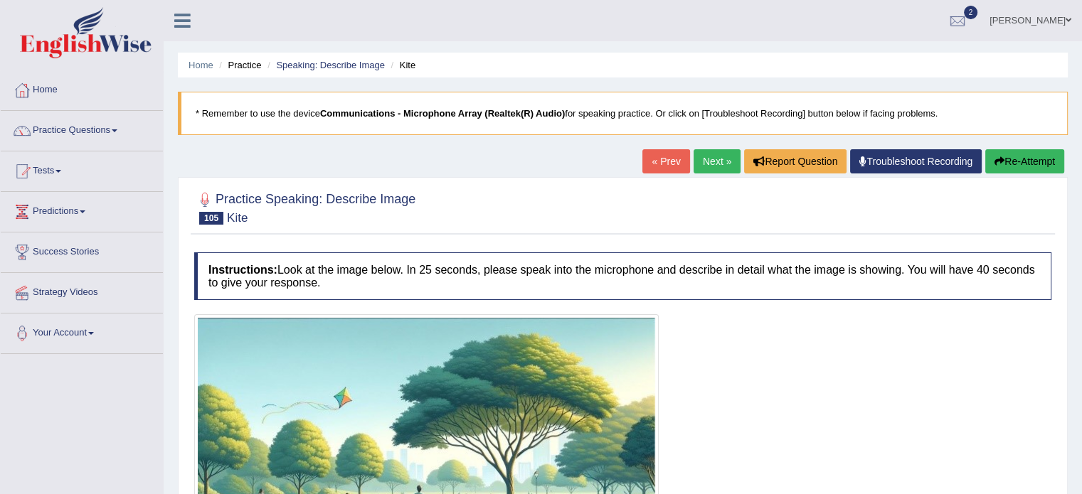
click at [717, 166] on link "Next »" at bounding box center [716, 161] width 47 height 24
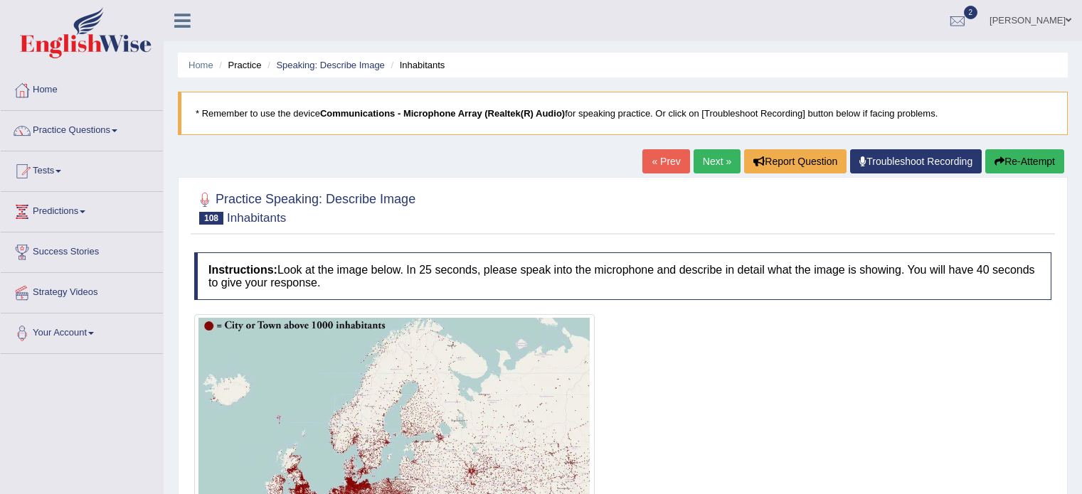
click at [715, 156] on link "Next »" at bounding box center [716, 161] width 47 height 24
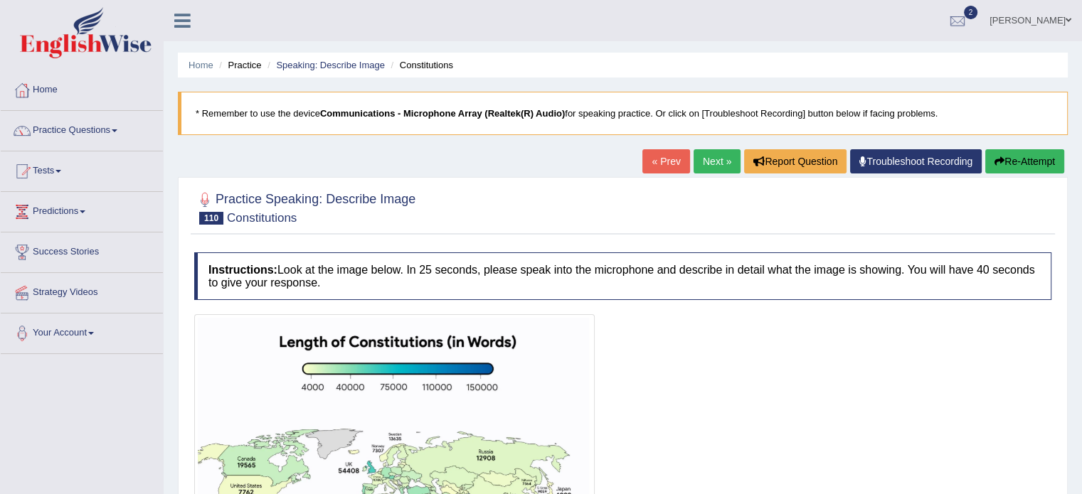
click at [711, 165] on link "Next »" at bounding box center [716, 161] width 47 height 24
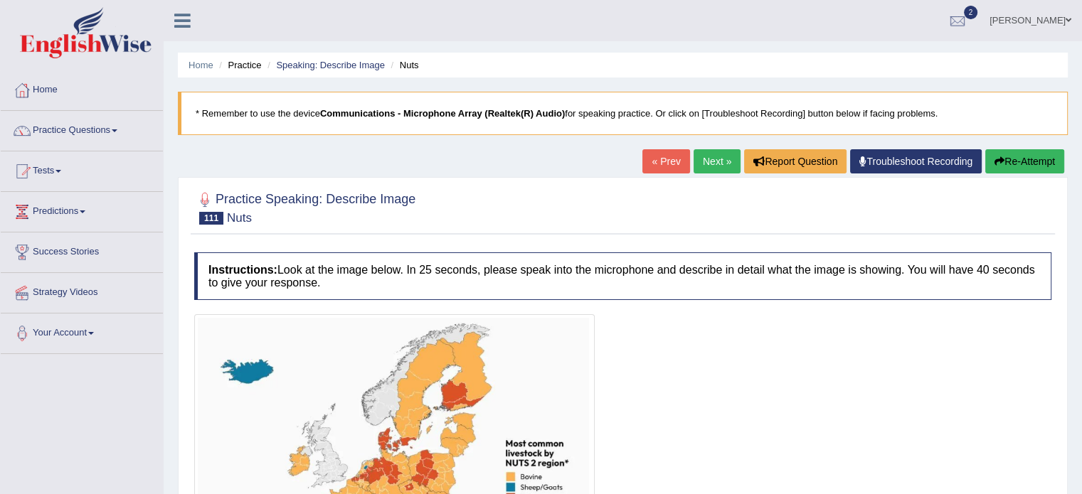
click at [701, 159] on link "Next »" at bounding box center [716, 161] width 47 height 24
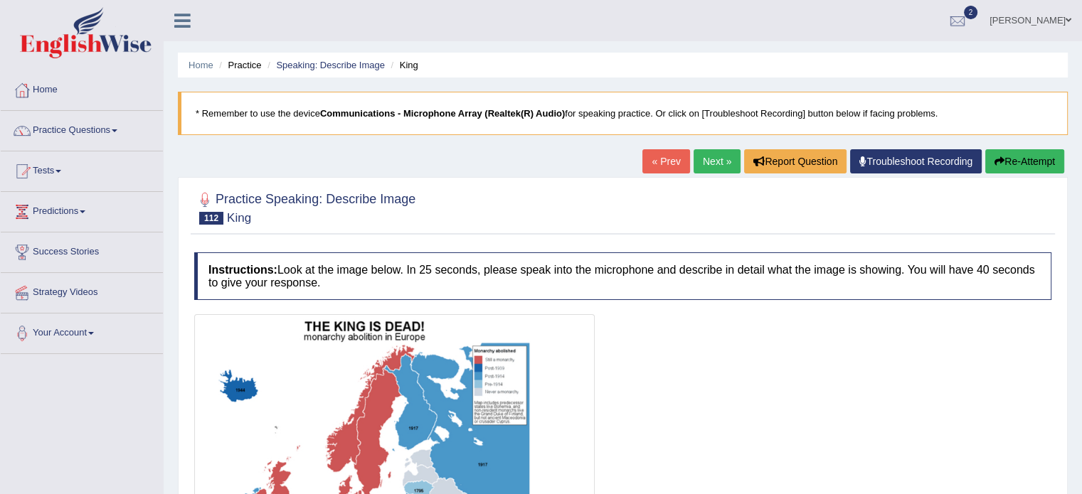
click at [709, 155] on link "Next »" at bounding box center [716, 161] width 47 height 24
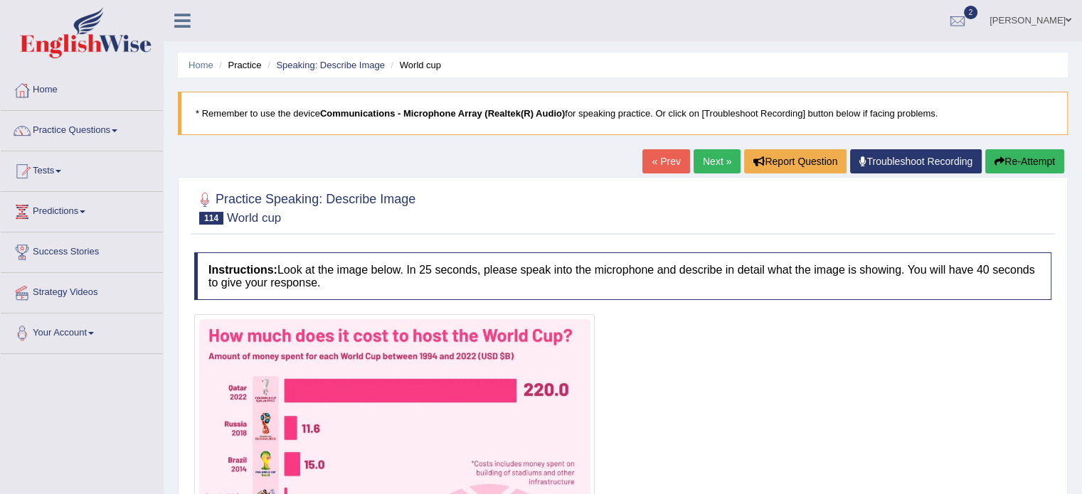
click at [708, 162] on link "Next »" at bounding box center [716, 161] width 47 height 24
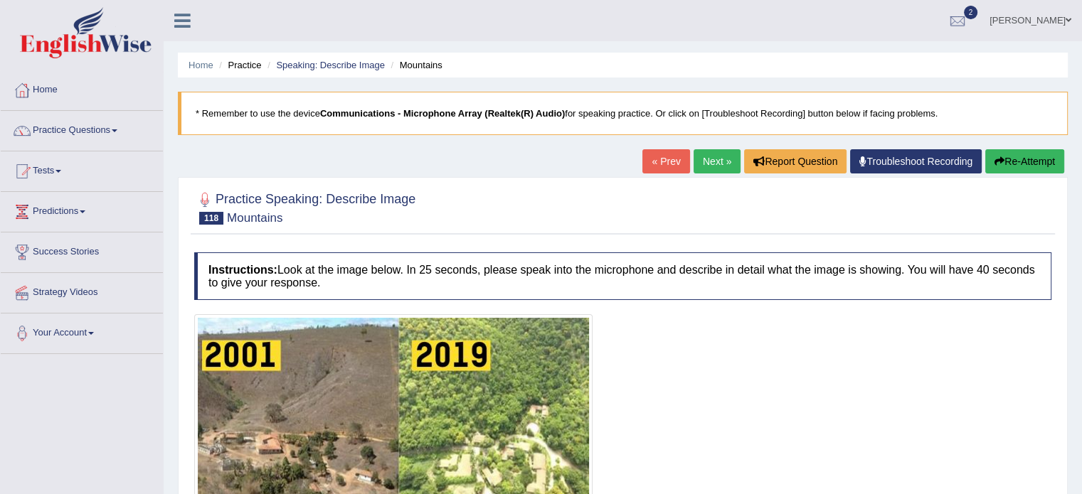
click at [714, 159] on link "Next »" at bounding box center [716, 161] width 47 height 24
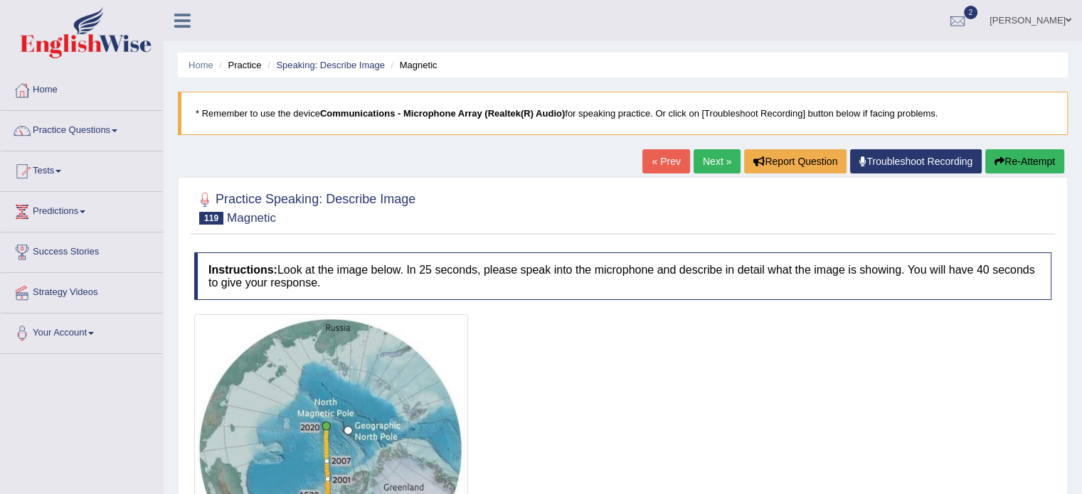
click at [661, 165] on link "« Prev" at bounding box center [665, 161] width 47 height 24
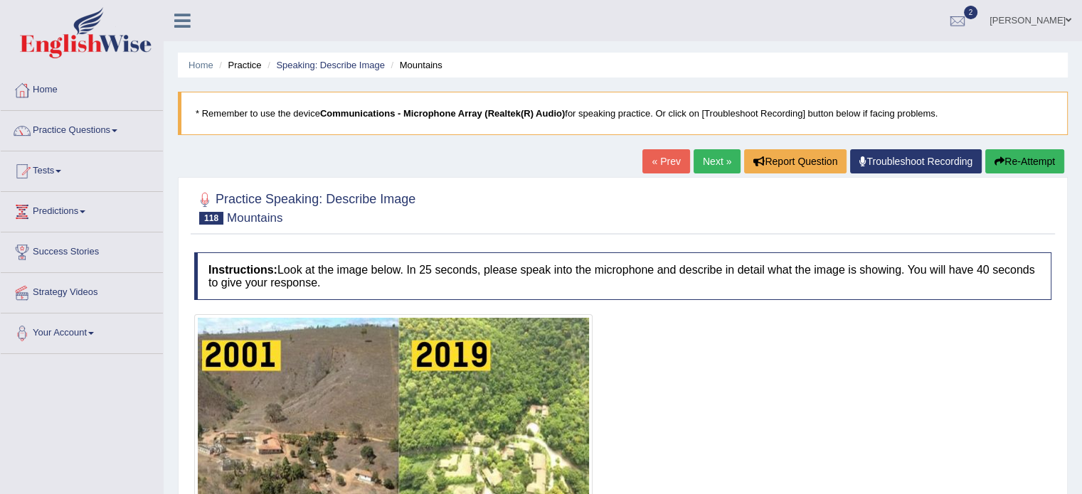
click at [697, 149] on link "Next »" at bounding box center [716, 161] width 47 height 24
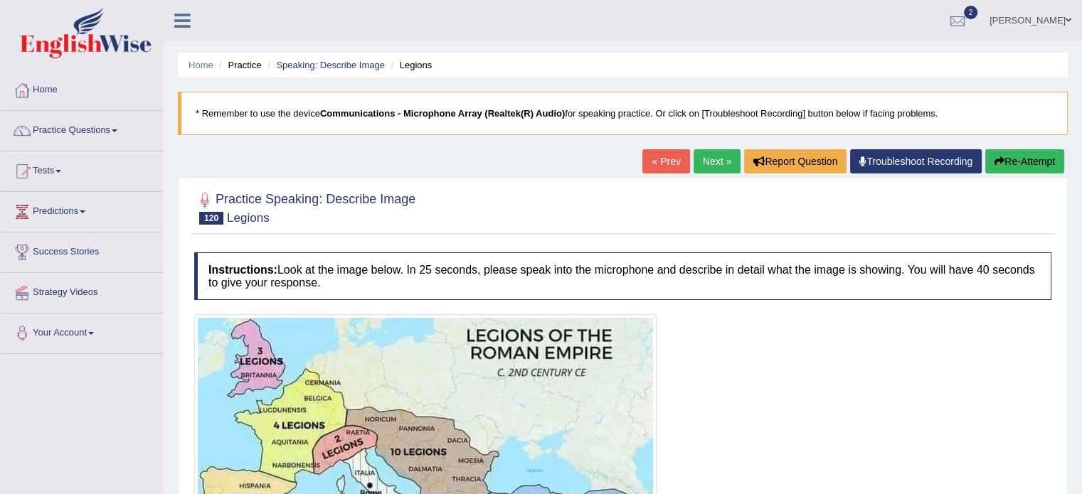
click at [668, 159] on link "« Prev" at bounding box center [665, 161] width 47 height 24
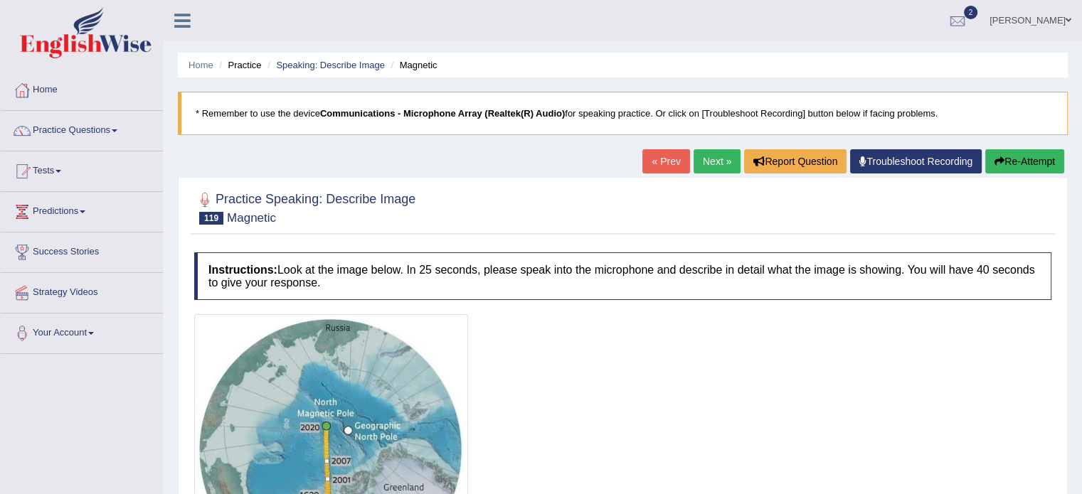
click at [713, 161] on link "Next »" at bounding box center [716, 161] width 47 height 24
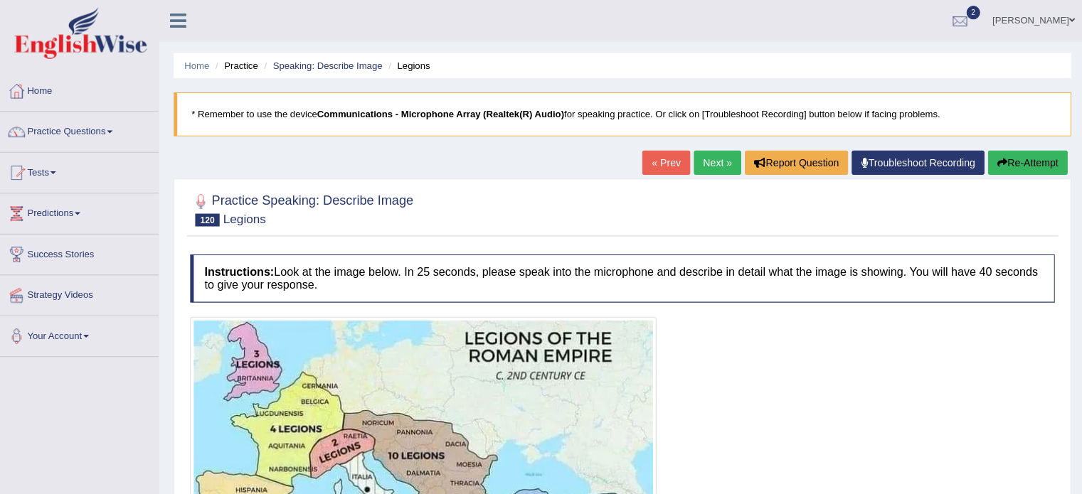
click at [708, 171] on link "Next »" at bounding box center [716, 161] width 47 height 24
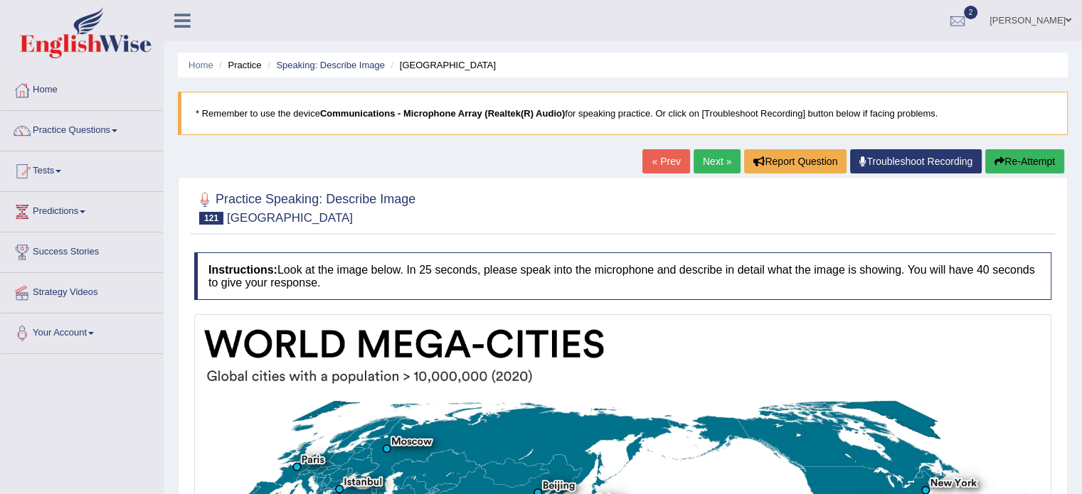
click at [706, 164] on link "Next »" at bounding box center [716, 161] width 47 height 24
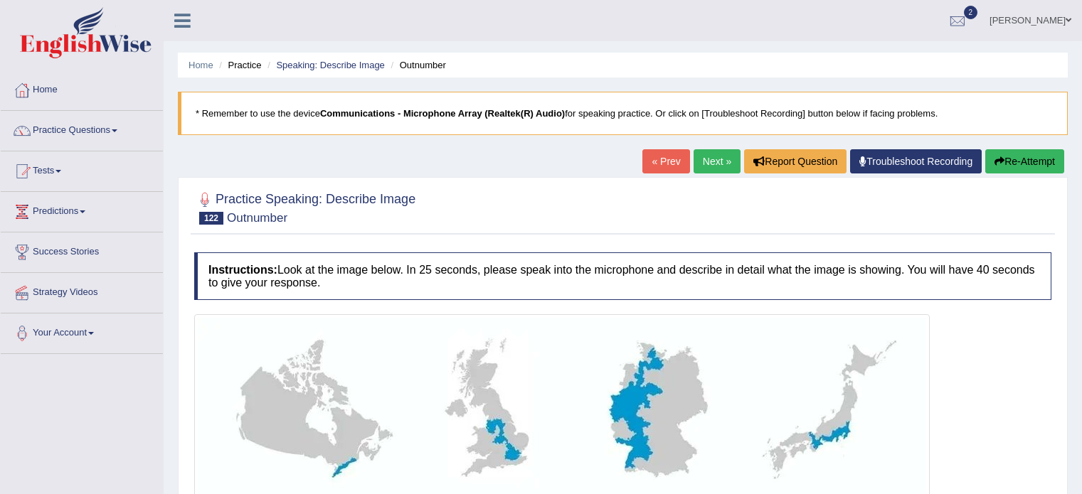
click at [706, 156] on link "Next »" at bounding box center [716, 161] width 47 height 24
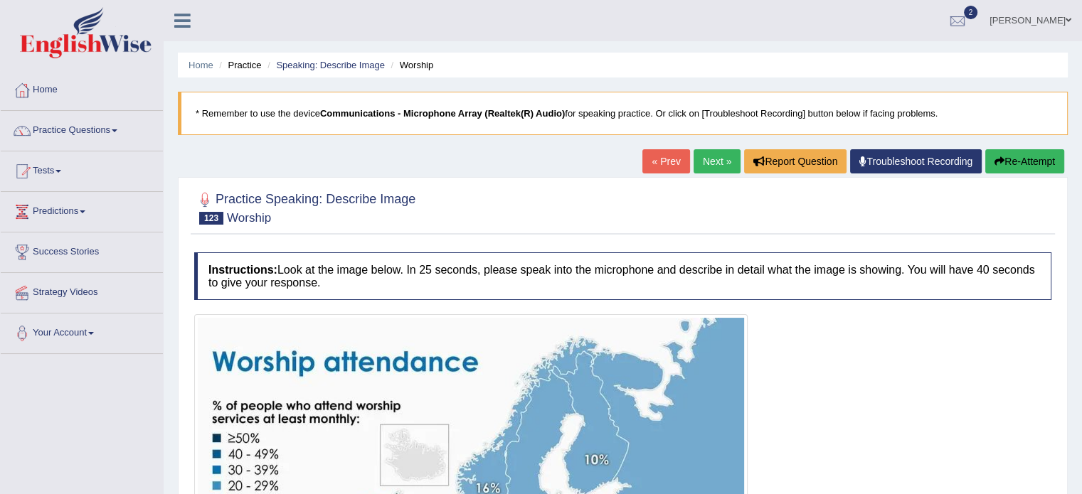
click at [700, 157] on link "Next »" at bounding box center [716, 161] width 47 height 24
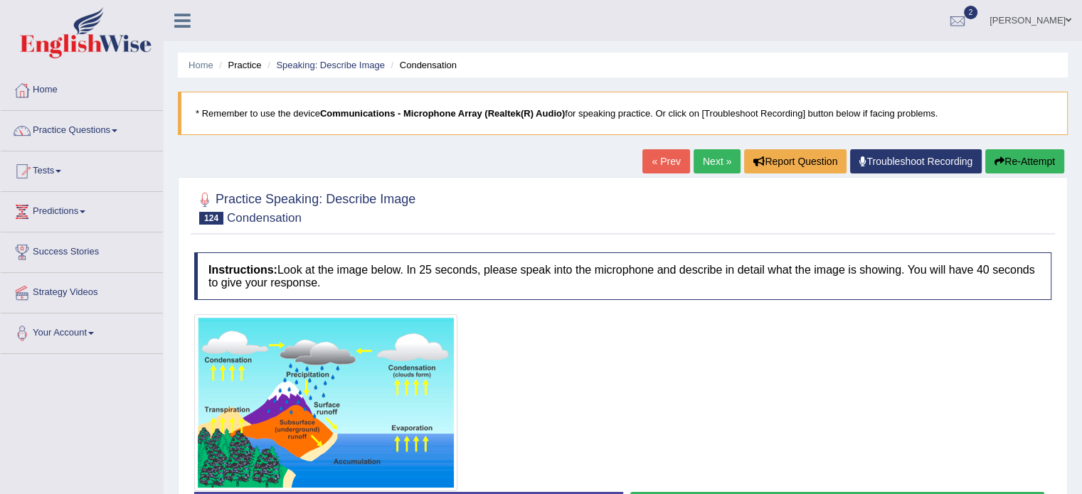
click at [700, 167] on link "Next »" at bounding box center [716, 161] width 47 height 24
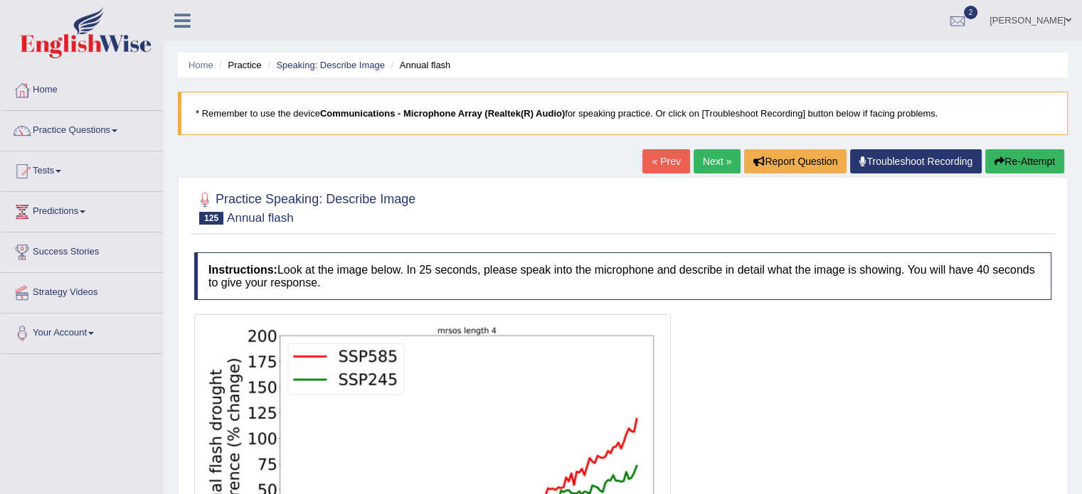
click at [711, 165] on link "Next »" at bounding box center [716, 161] width 47 height 24
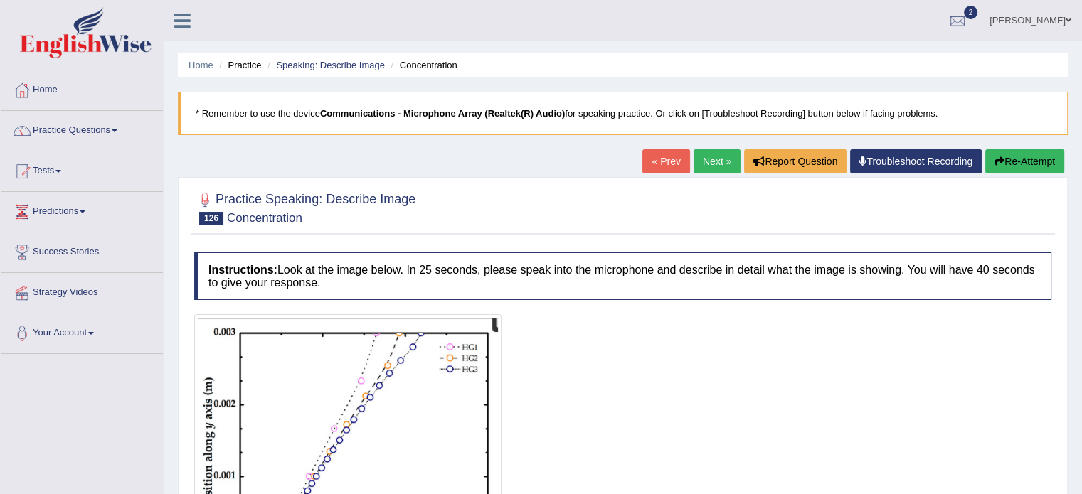
click at [703, 167] on link "Next »" at bounding box center [716, 161] width 47 height 24
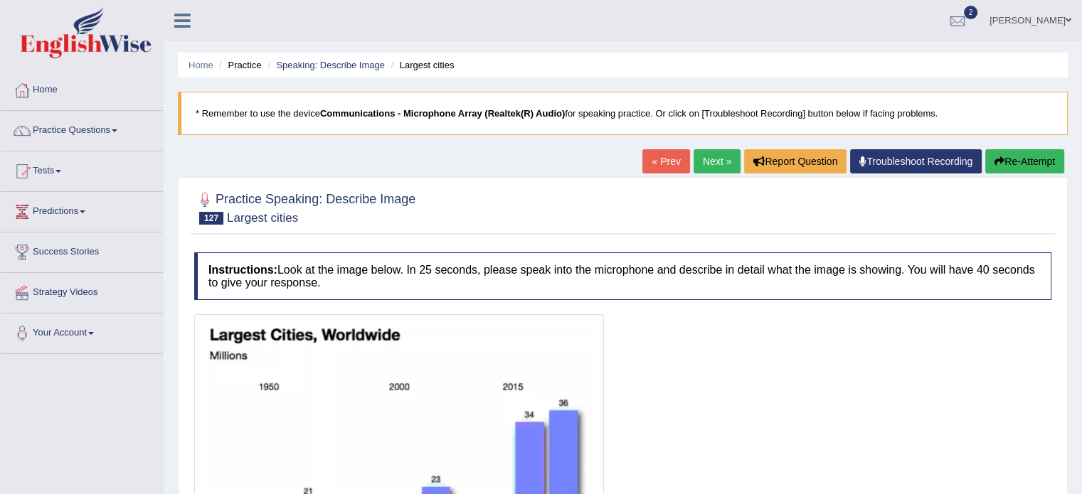
click at [711, 154] on link "Next »" at bounding box center [716, 161] width 47 height 24
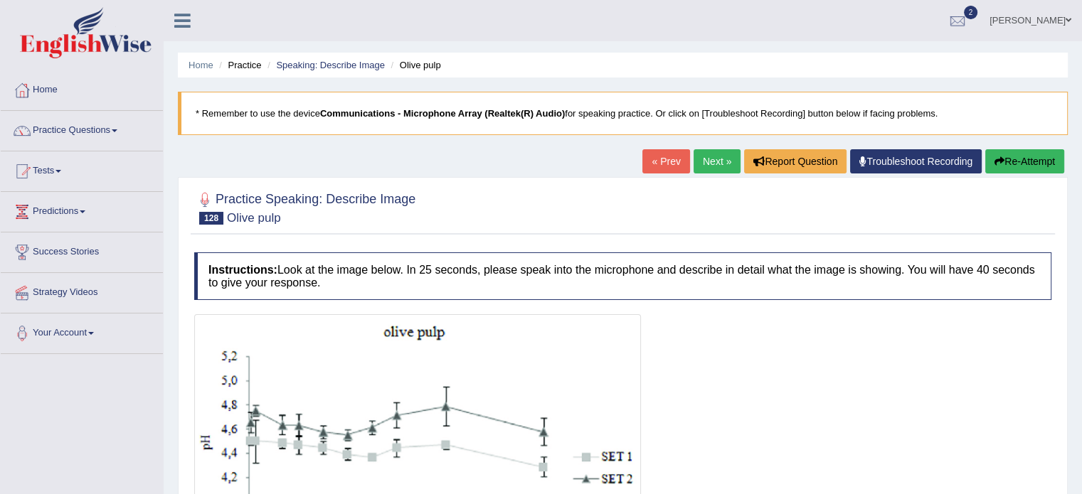
click at [715, 156] on link "Next »" at bounding box center [716, 161] width 47 height 24
